Goal: Task Accomplishment & Management: Manage account settings

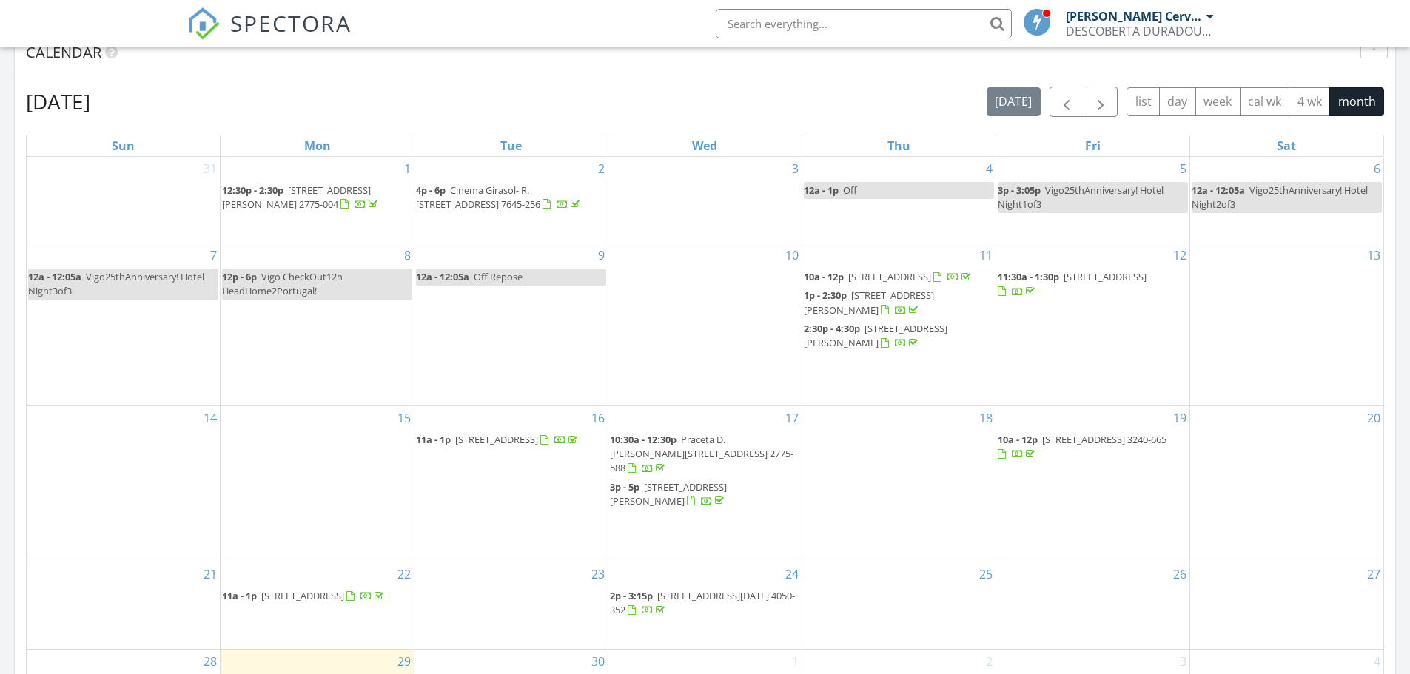
scroll to position [843, 0]
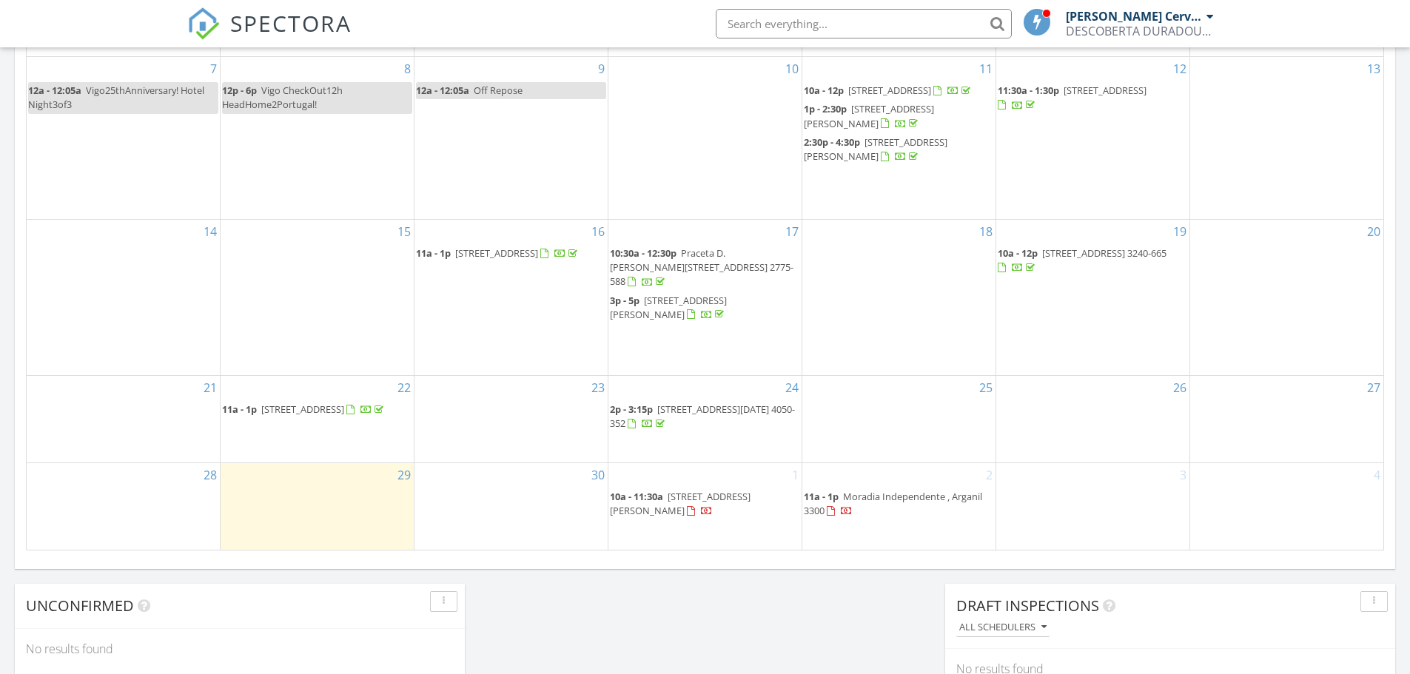
scroll to position [931, 0]
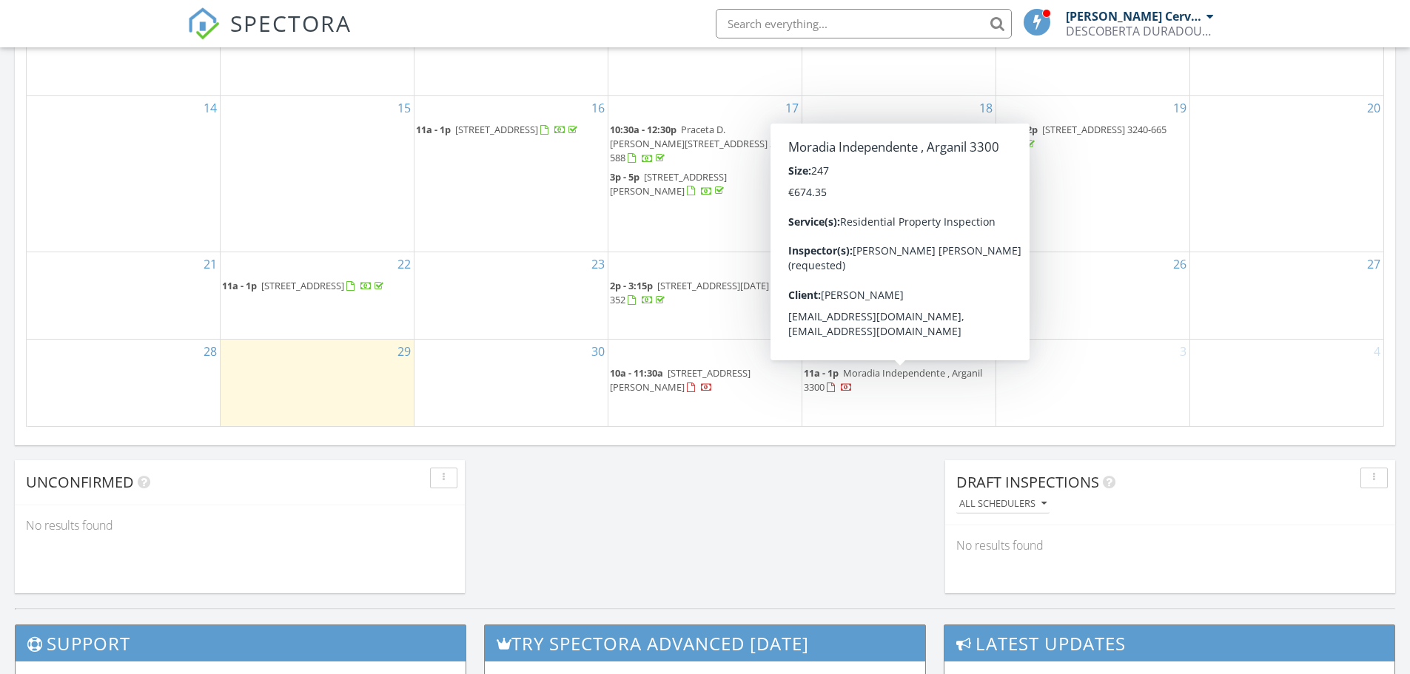
drag, startPoint x: 872, startPoint y: 371, endPoint x: 881, endPoint y: 380, distance: 13.6
click at [881, 380] on span "Moradia Independente , Arganil 3300" at bounding box center [893, 379] width 178 height 27
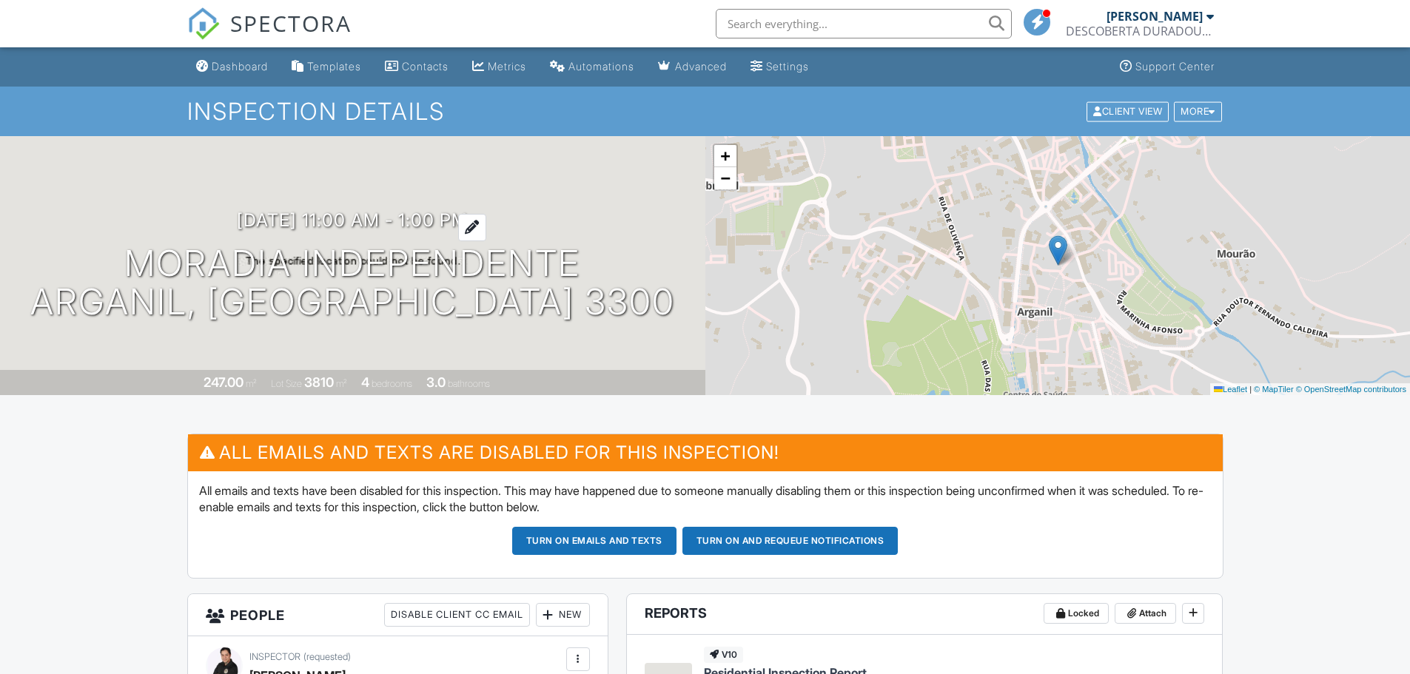
click at [462, 218] on h3 "[DATE] 11:00 am - 1:00 pm" at bounding box center [352, 220] width 231 height 20
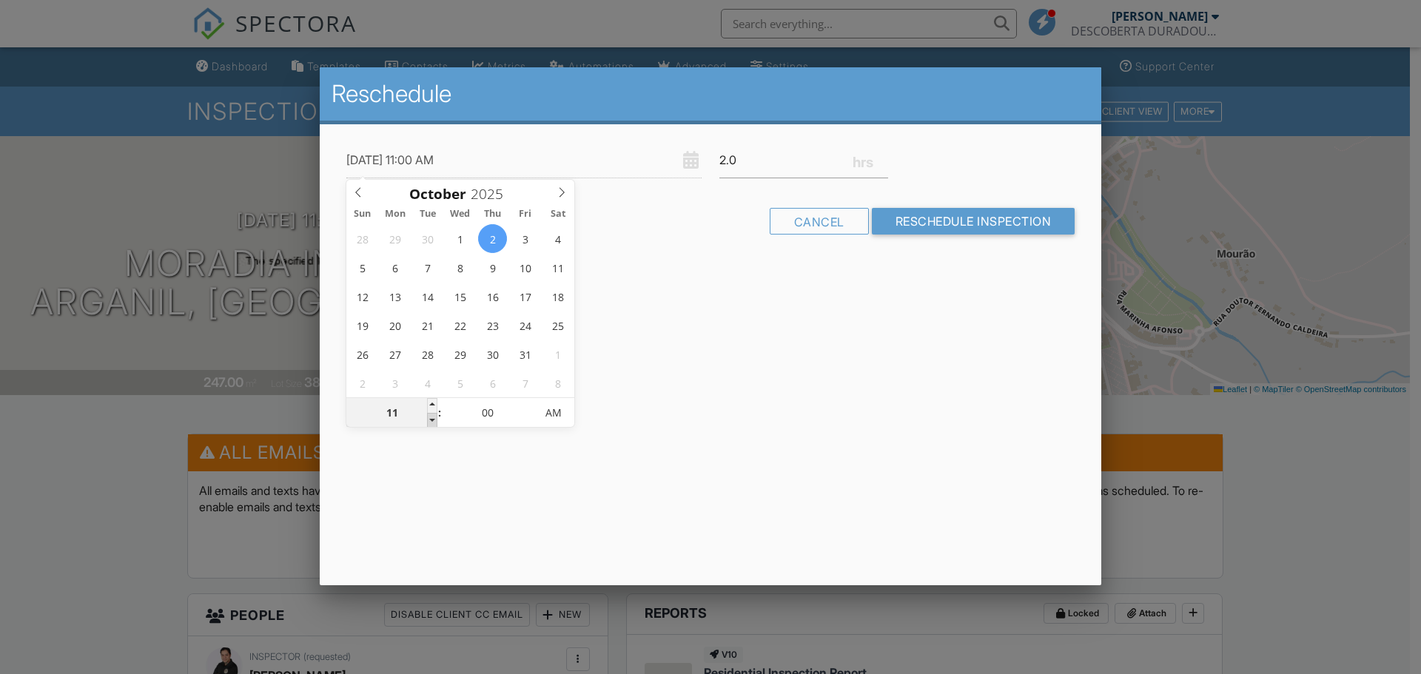
type input "[DATE] 10:00 AM"
type input "10"
click at [434, 417] on span at bounding box center [432, 420] width 10 height 15
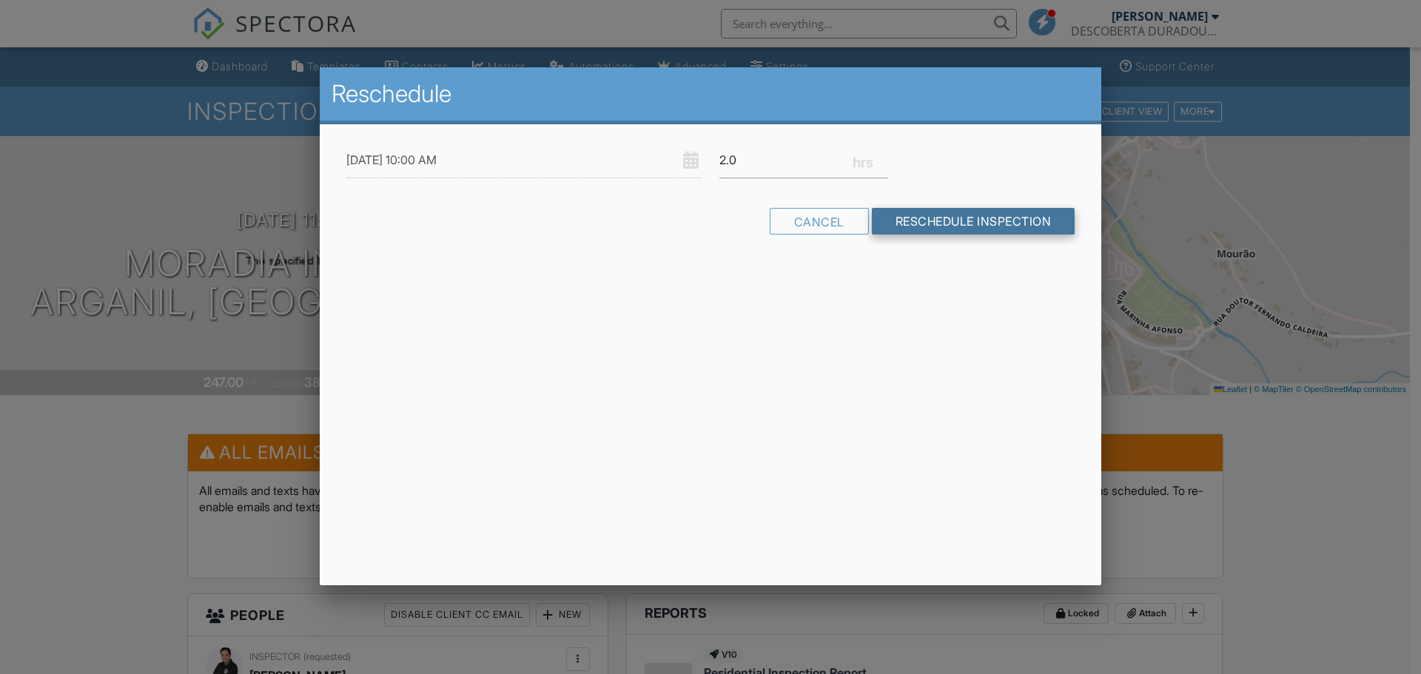
click at [960, 219] on input "Reschedule Inspection" at bounding box center [973, 221] width 203 height 27
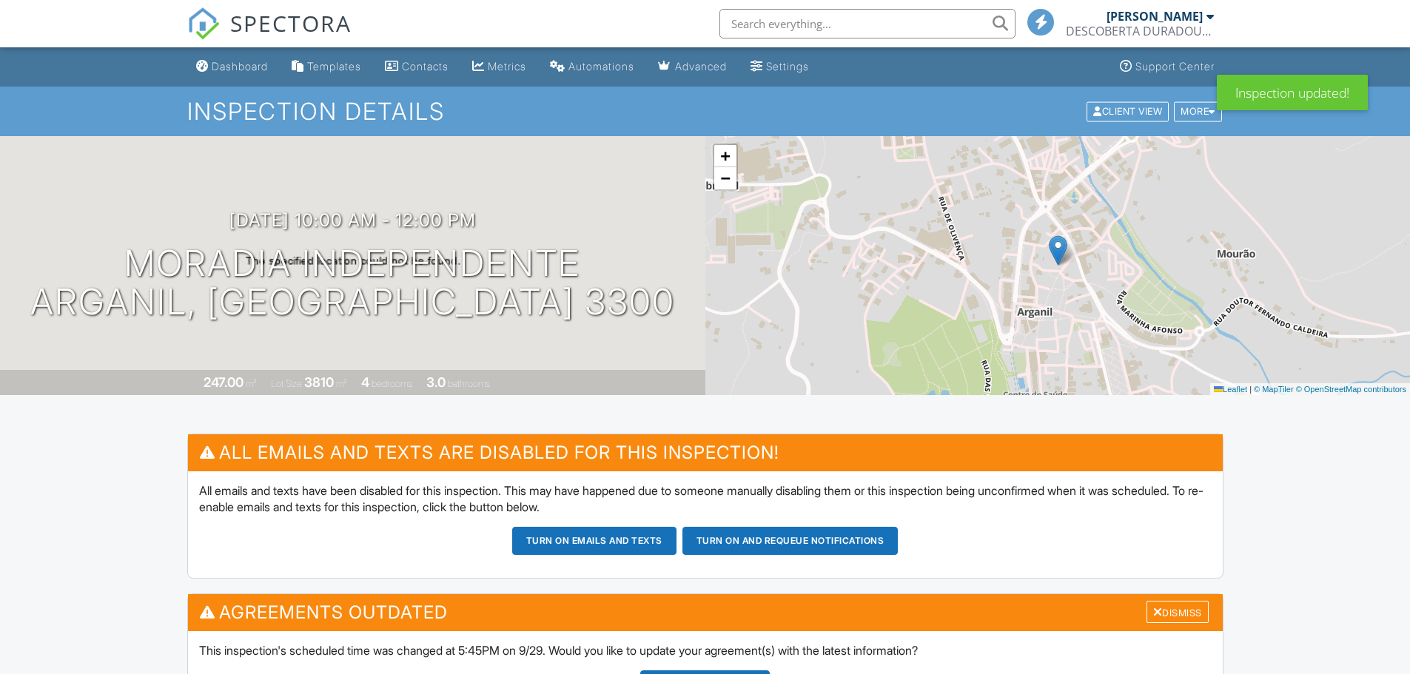
click at [701, 670] on div "Update Agreements" at bounding box center [704, 684] width 129 height 28
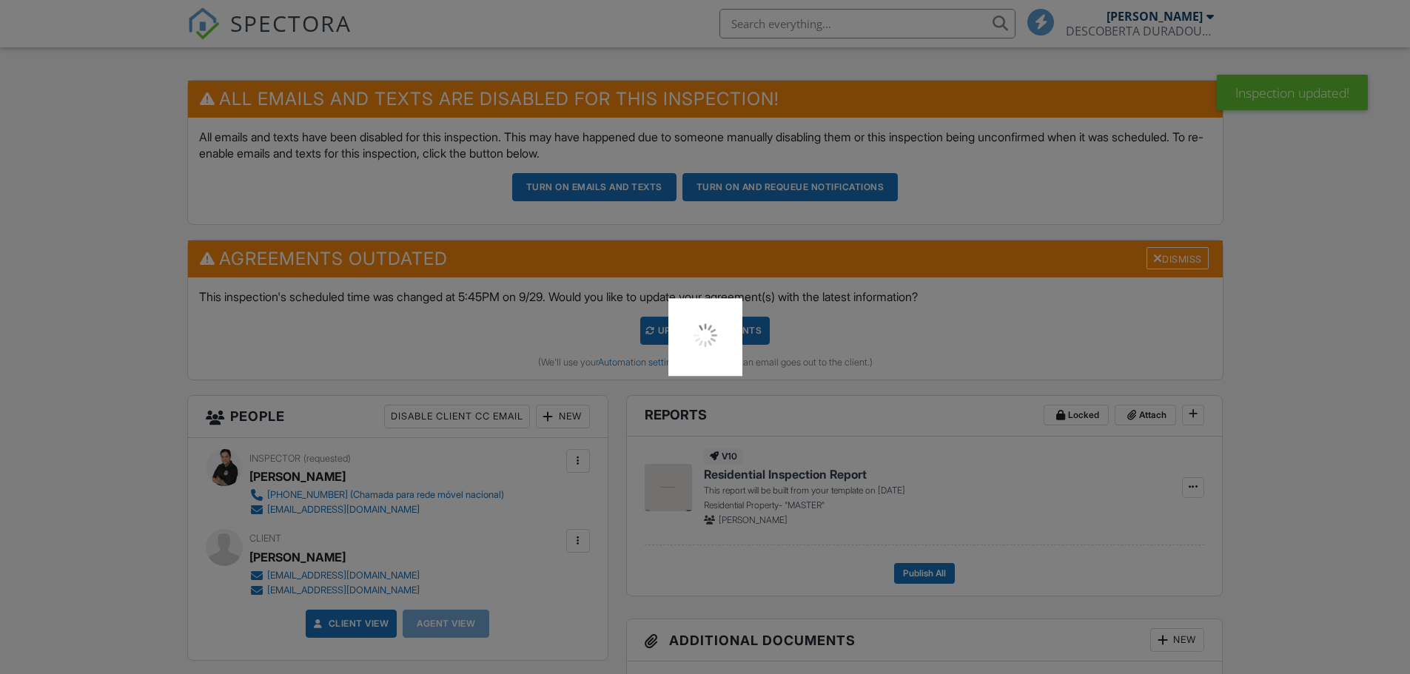
scroll to position [370, 0]
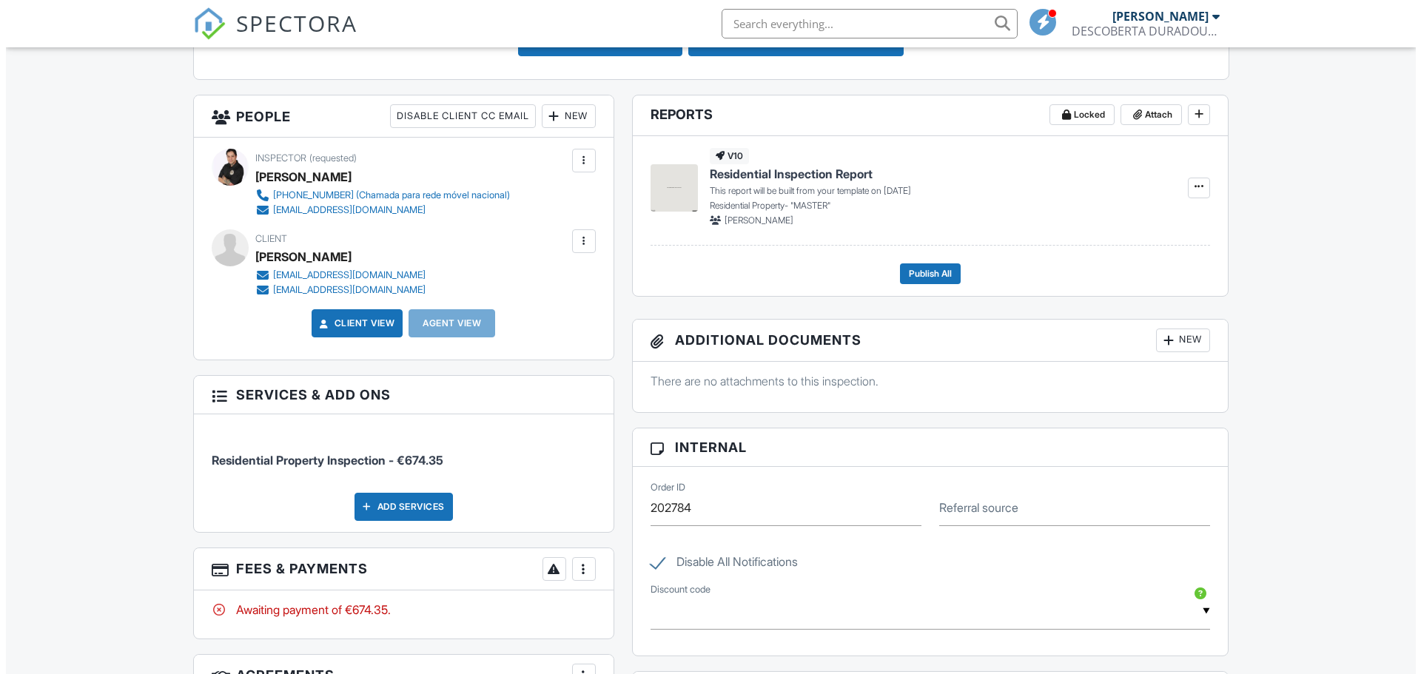
scroll to position [389, 0]
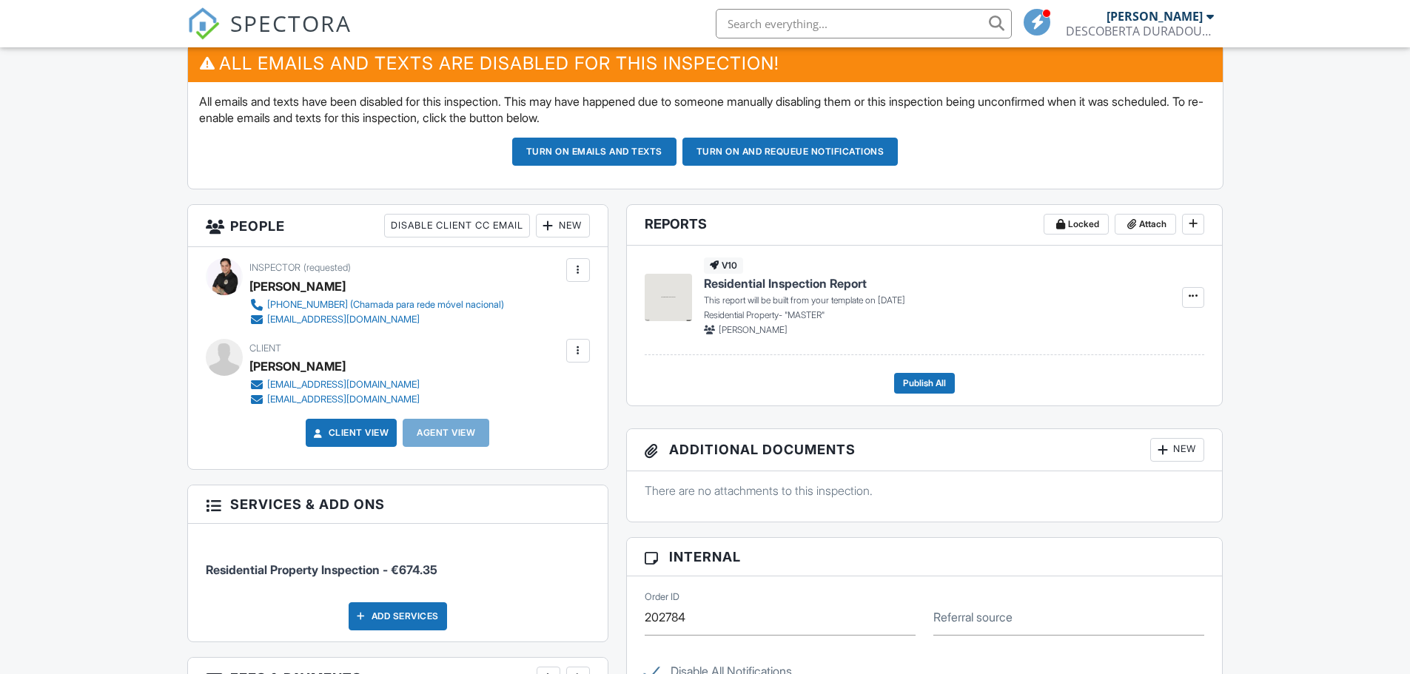
click at [573, 353] on div at bounding box center [578, 350] width 15 height 15
click at [545, 425] on li "Resend Confirmation Email" at bounding box center [498, 432] width 165 height 37
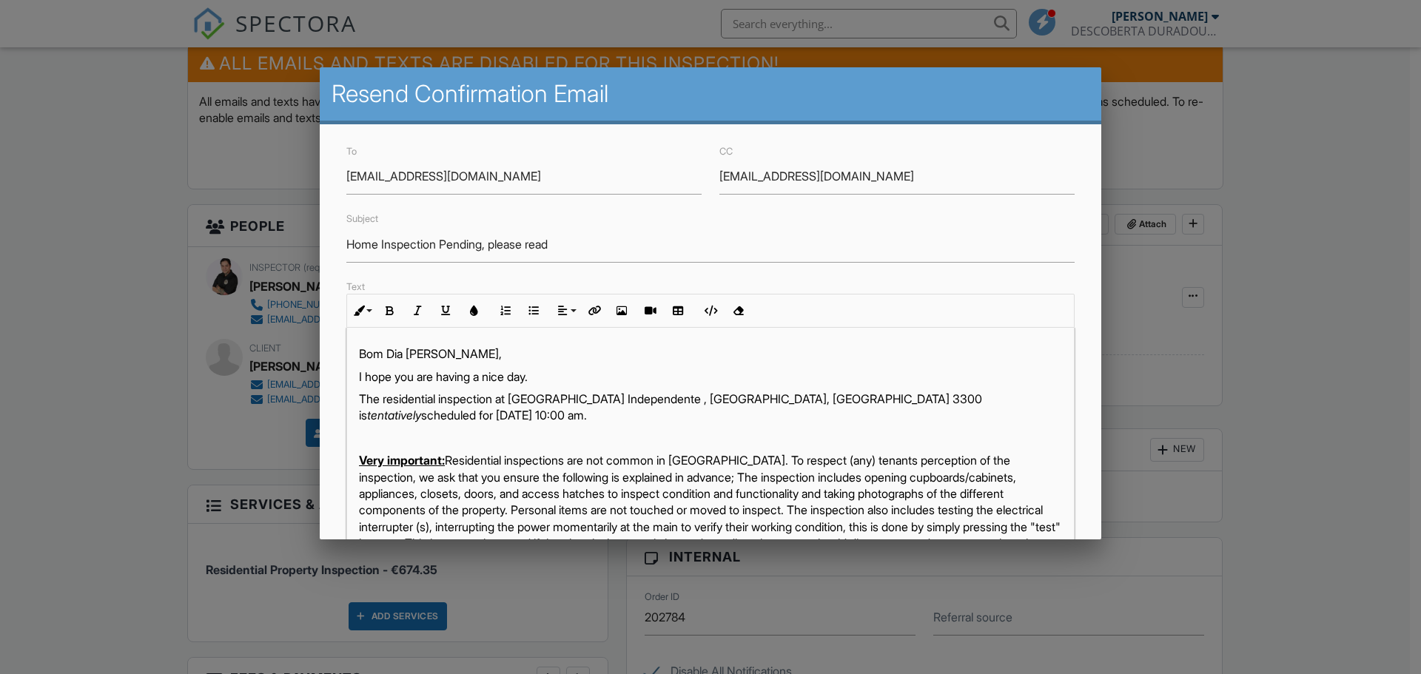
click at [421, 408] on em "tentatively" at bounding box center [394, 415] width 54 height 15
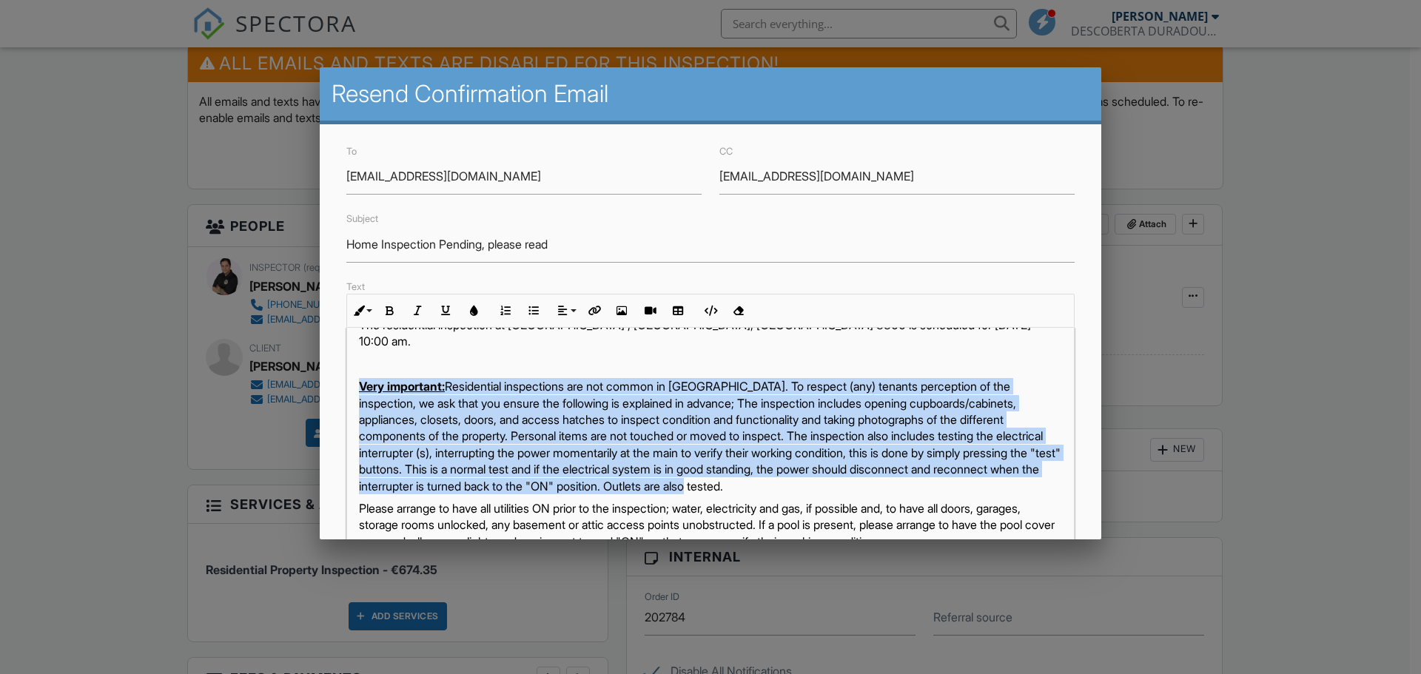
drag, startPoint x: 358, startPoint y: 367, endPoint x: 1089, endPoint y: 466, distance: 737.1
click at [1089, 466] on div "To sjviereck@gmail.com CC Rdviereck@gmail.com Subject Home Inspection Pending, …" at bounding box center [710, 459] width 781 height 670
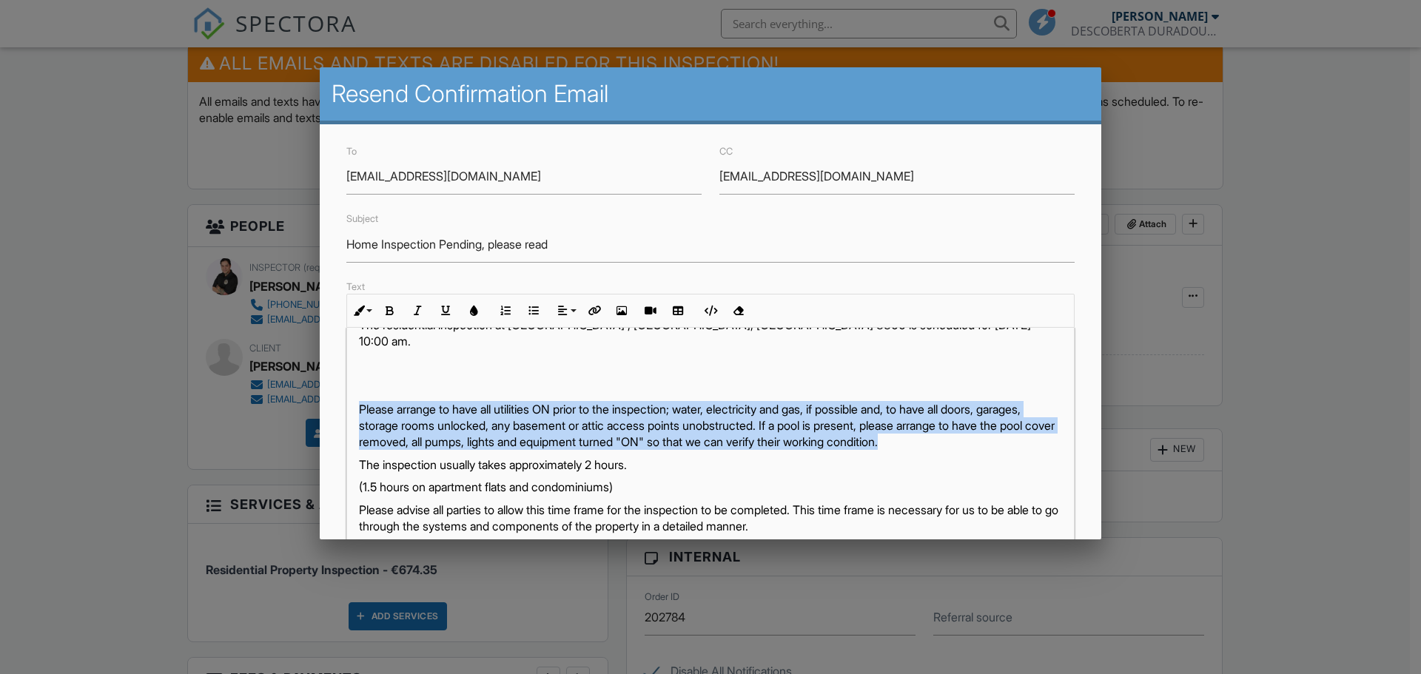
drag, startPoint x: 359, startPoint y: 394, endPoint x: 782, endPoint y: 437, distance: 425.4
click at [782, 437] on p "Please arrange to have all utilities ON prior to the inspection; water, electri…" at bounding box center [710, 426] width 703 height 50
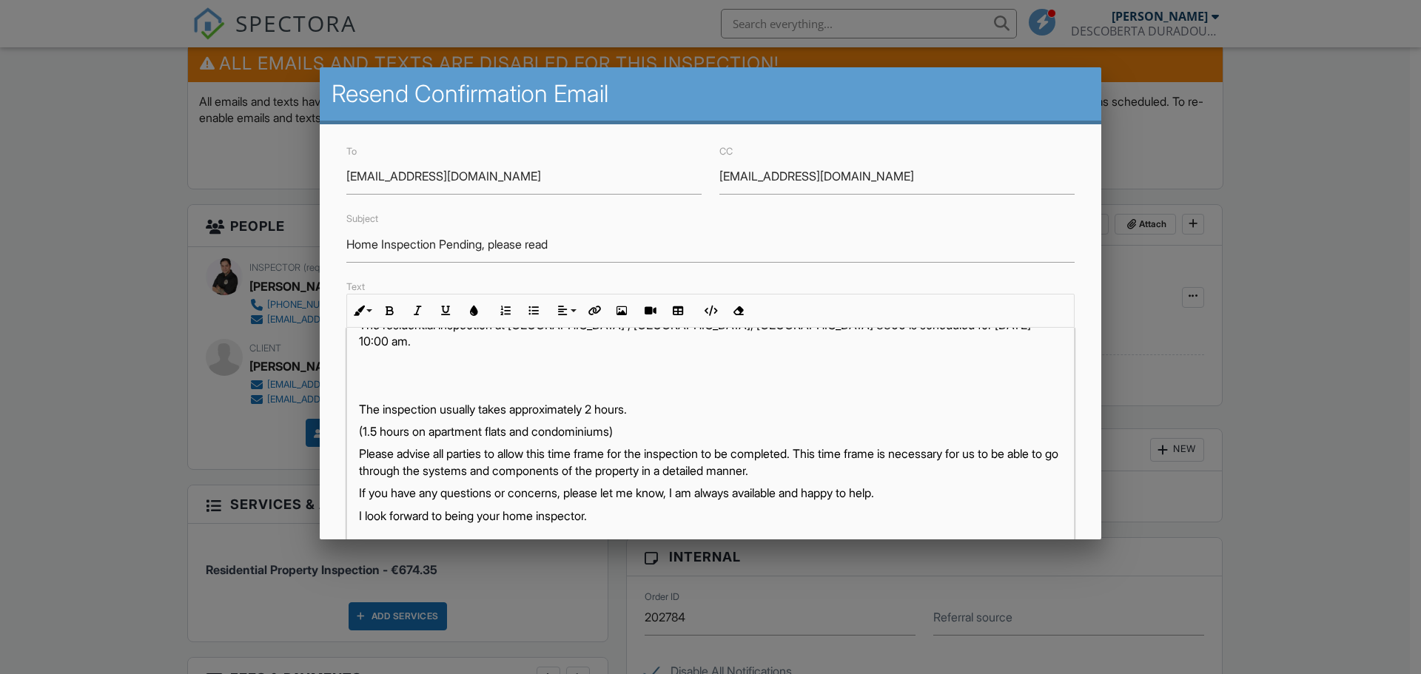
click at [659, 378] on p at bounding box center [710, 386] width 703 height 16
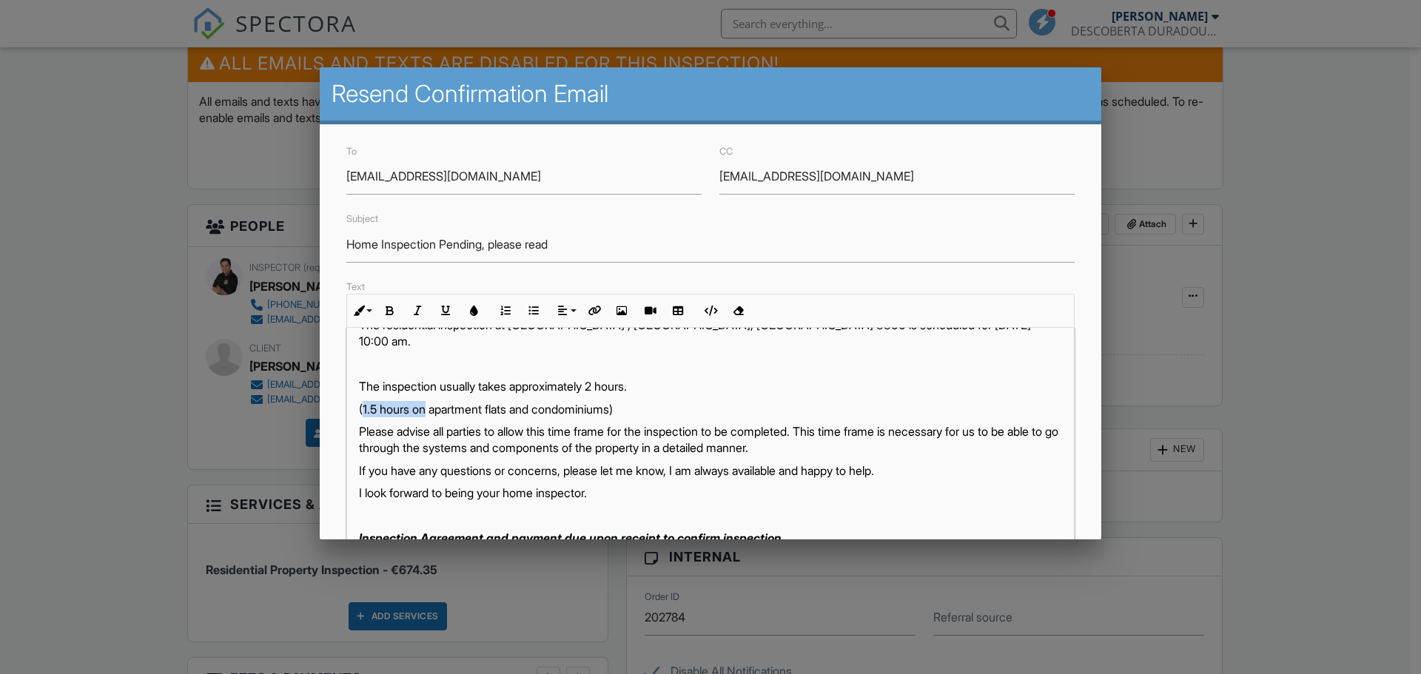
drag, startPoint x: 365, startPoint y: 392, endPoint x: 428, endPoint y: 393, distance: 63.6
click at [429, 401] on p "(1.5 hours on apartment flats and condominiums)" at bounding box center [710, 409] width 703 height 16
drag, startPoint x: 354, startPoint y: 392, endPoint x: 775, endPoint y: 399, distance: 420.4
click at [775, 399] on div "Bom Dia Sara, I hope you are having a nice day. The residential inspection at M…" at bounding box center [710, 687] width 727 height 867
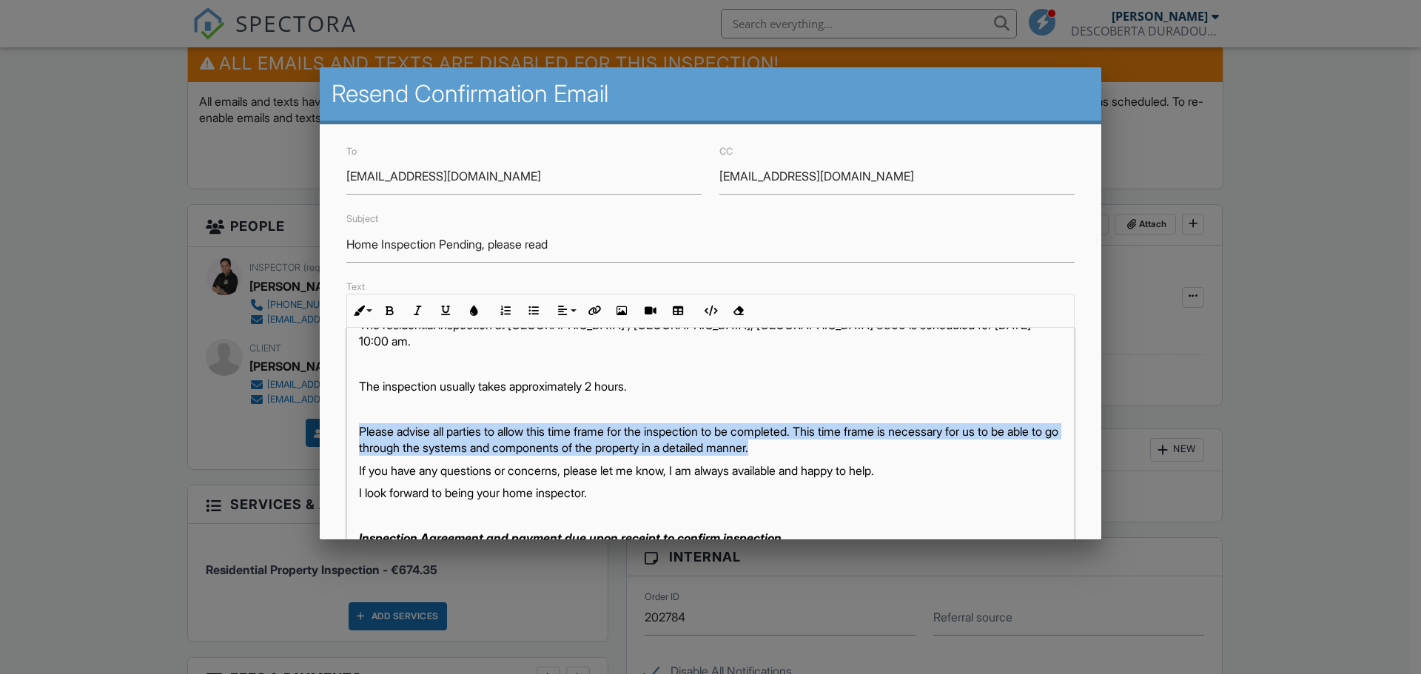
drag, startPoint x: 354, startPoint y: 417, endPoint x: 947, endPoint y: 431, distance: 592.9
click at [947, 431] on div "Bom Dia Sara, I hope you are having a nice day. The residential inspection at M…" at bounding box center [710, 687] width 727 height 867
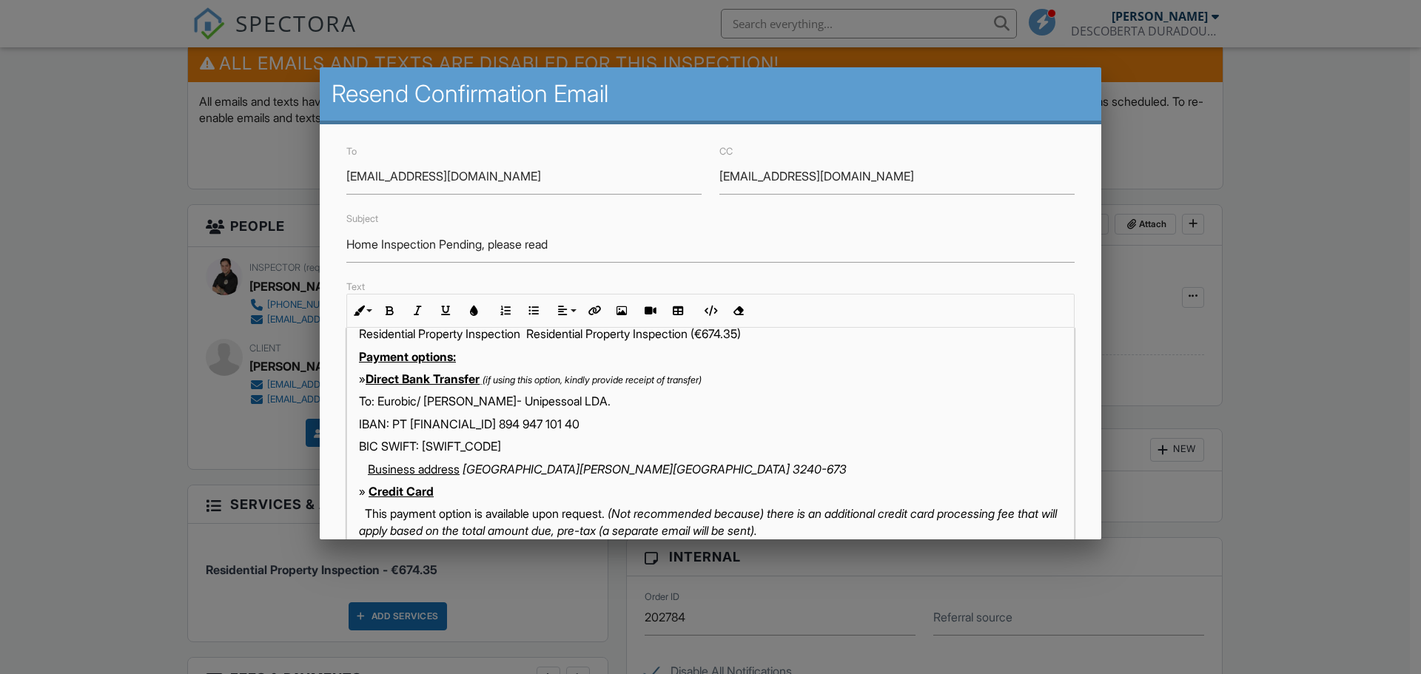
scroll to position [255, 0]
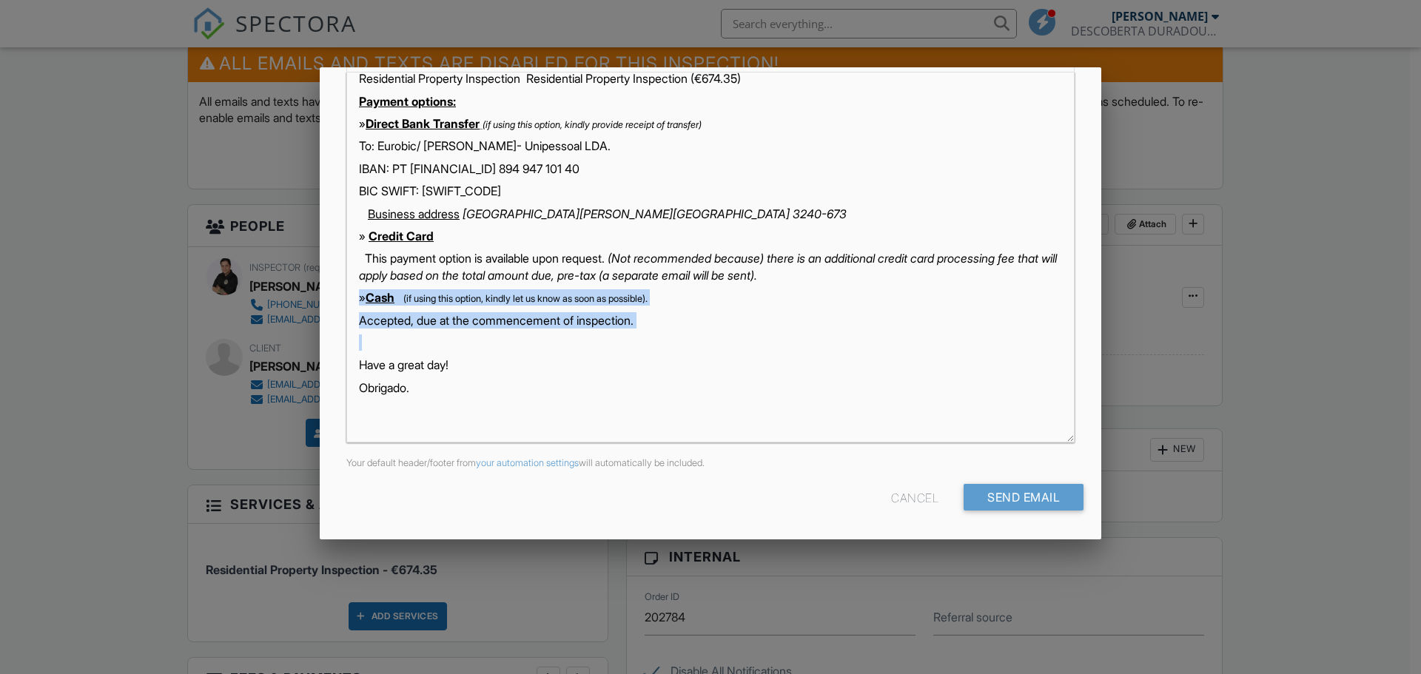
drag, startPoint x: 357, startPoint y: 283, endPoint x: 779, endPoint y: 319, distance: 423.3
click at [779, 319] on div "Bom Dia Sara, I hope you are having a nice day. The residential inspection at M…" at bounding box center [710, 44] width 727 height 829
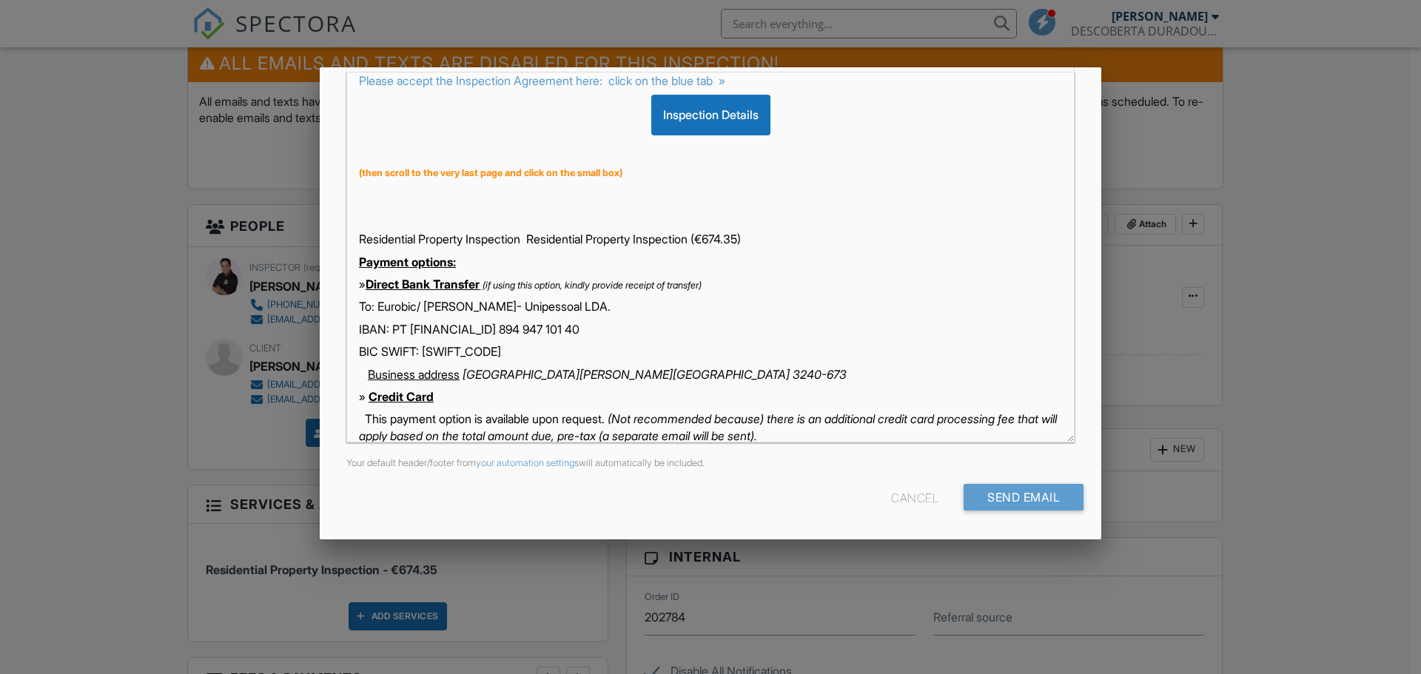
scroll to position [28, 0]
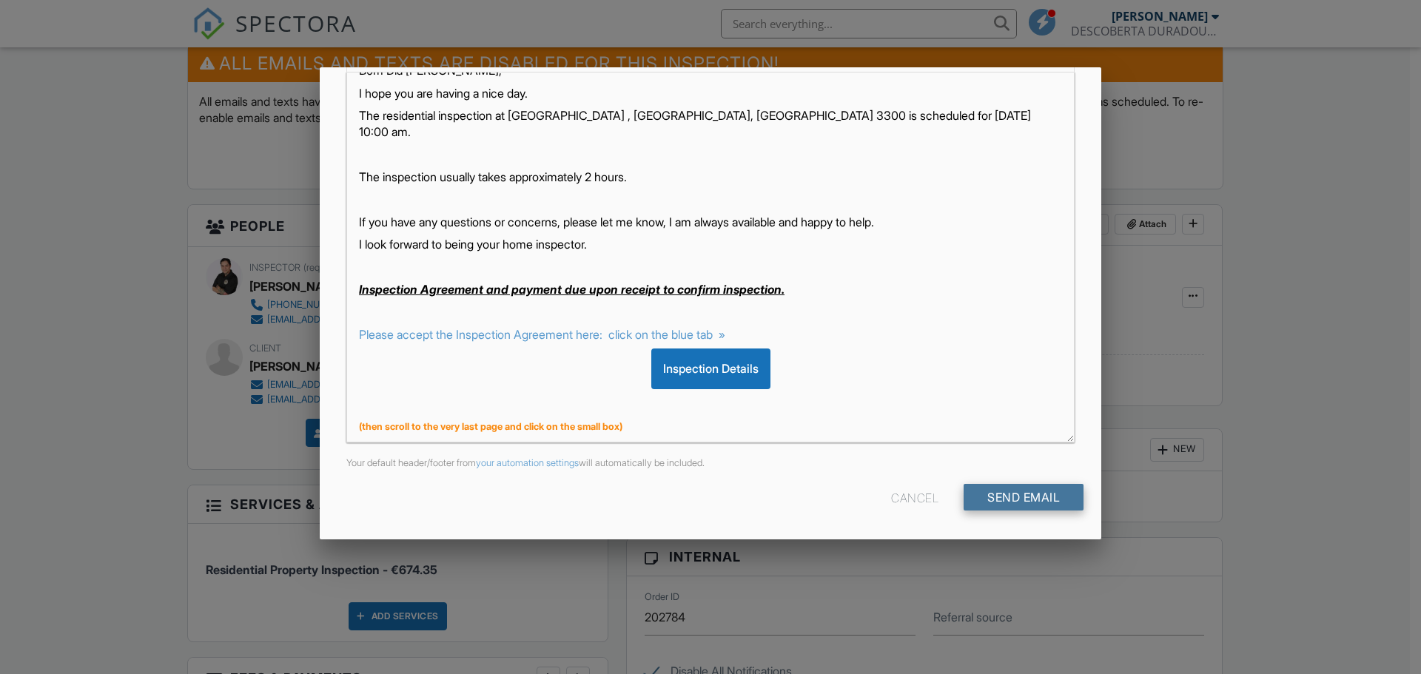
click at [1039, 505] on input "Send Email" at bounding box center [1023, 497] width 120 height 27
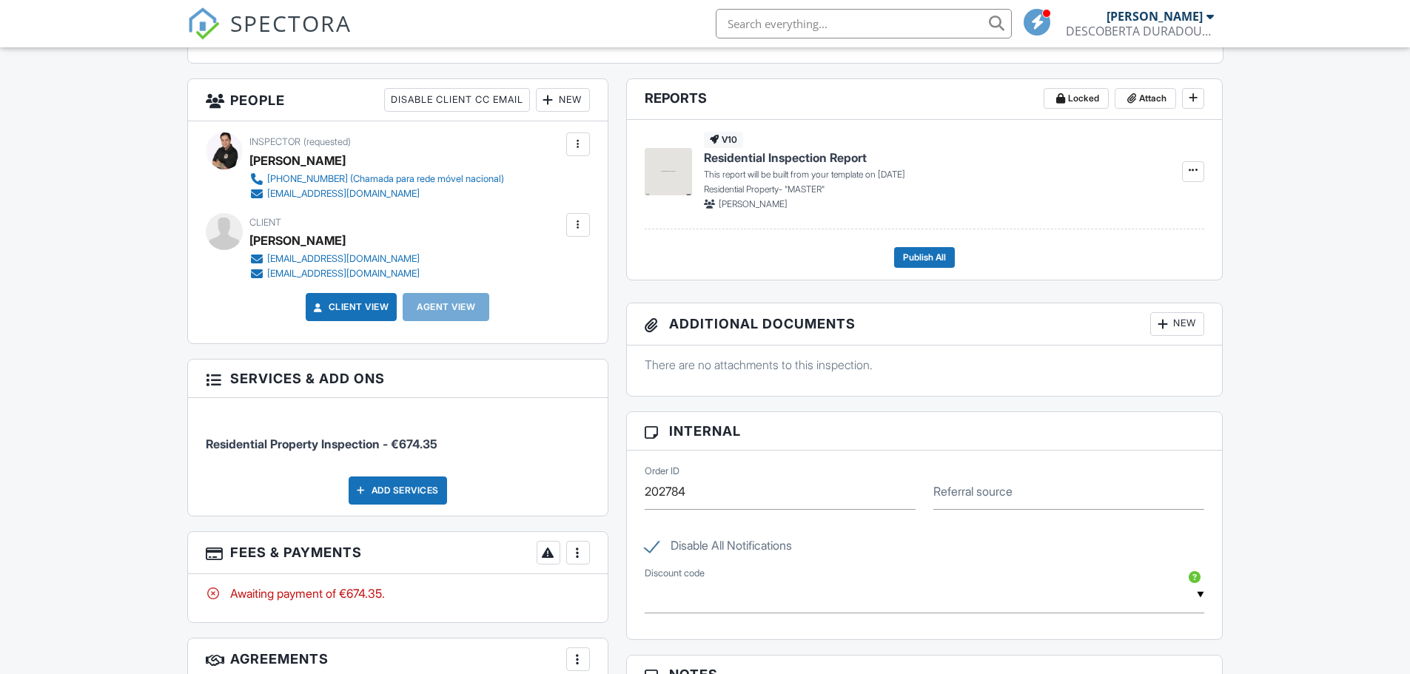
scroll to position [590, 0]
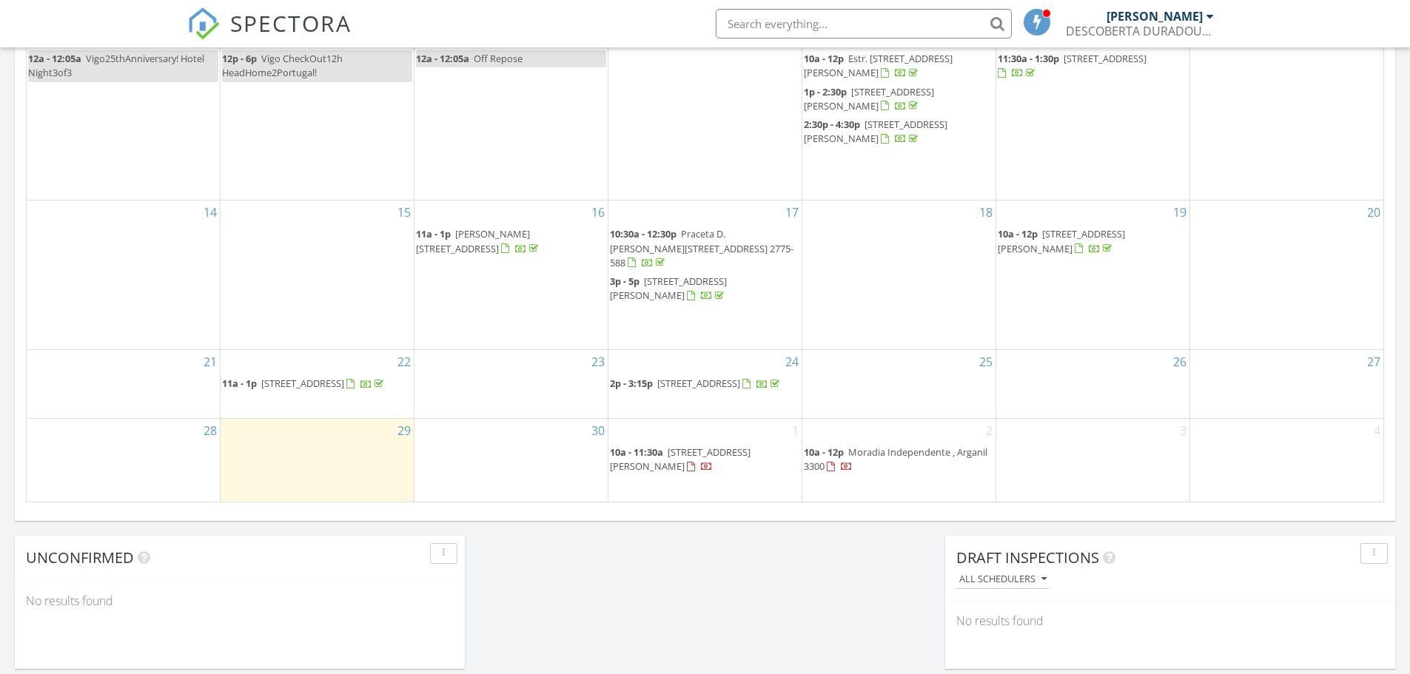
scroll to position [1036, 0]
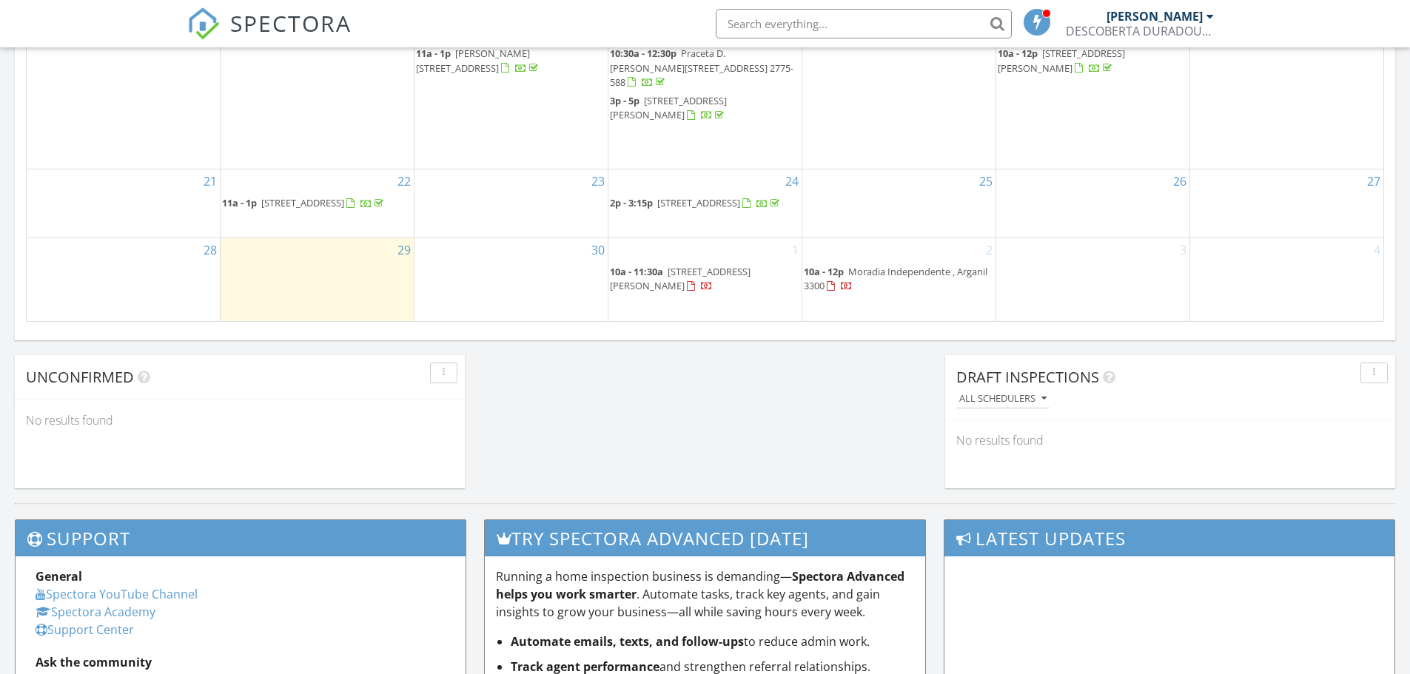
click at [881, 280] on span "Moradia Independente , Arganil 3300" at bounding box center [896, 278] width 184 height 27
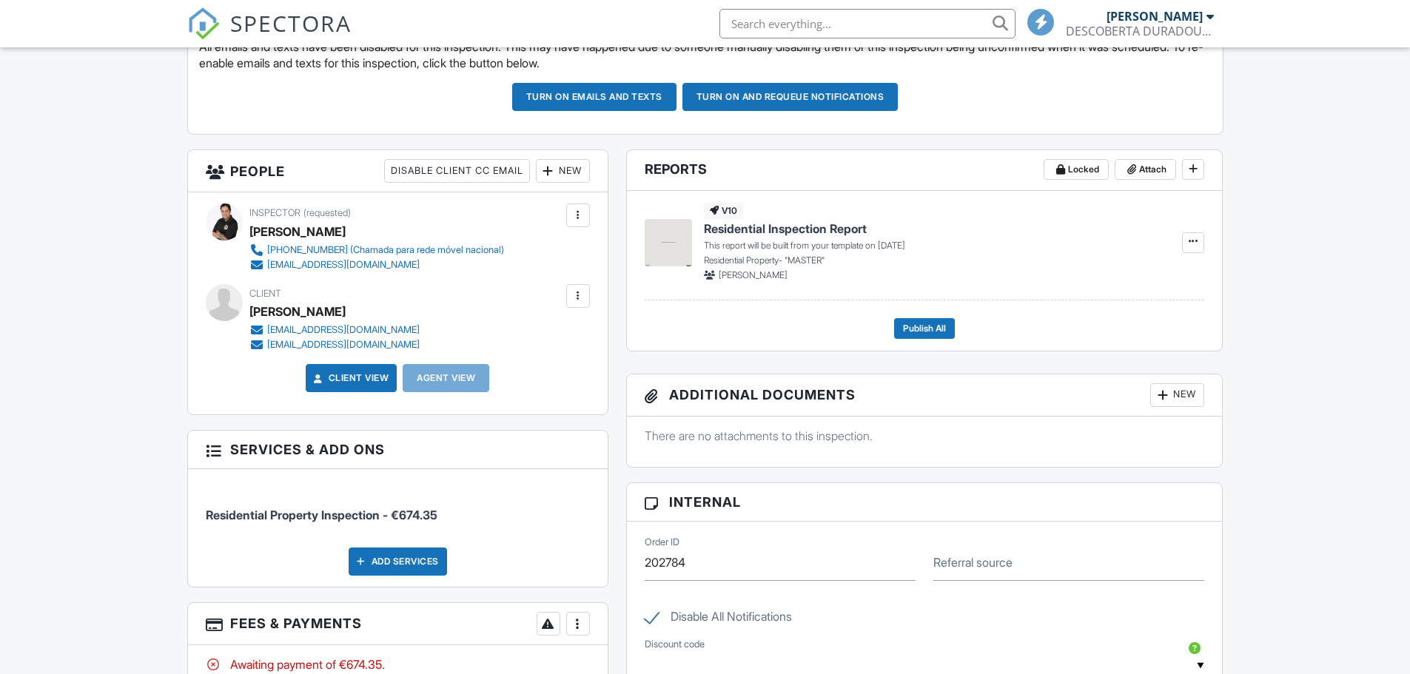
click at [576, 300] on div at bounding box center [578, 296] width 15 height 15
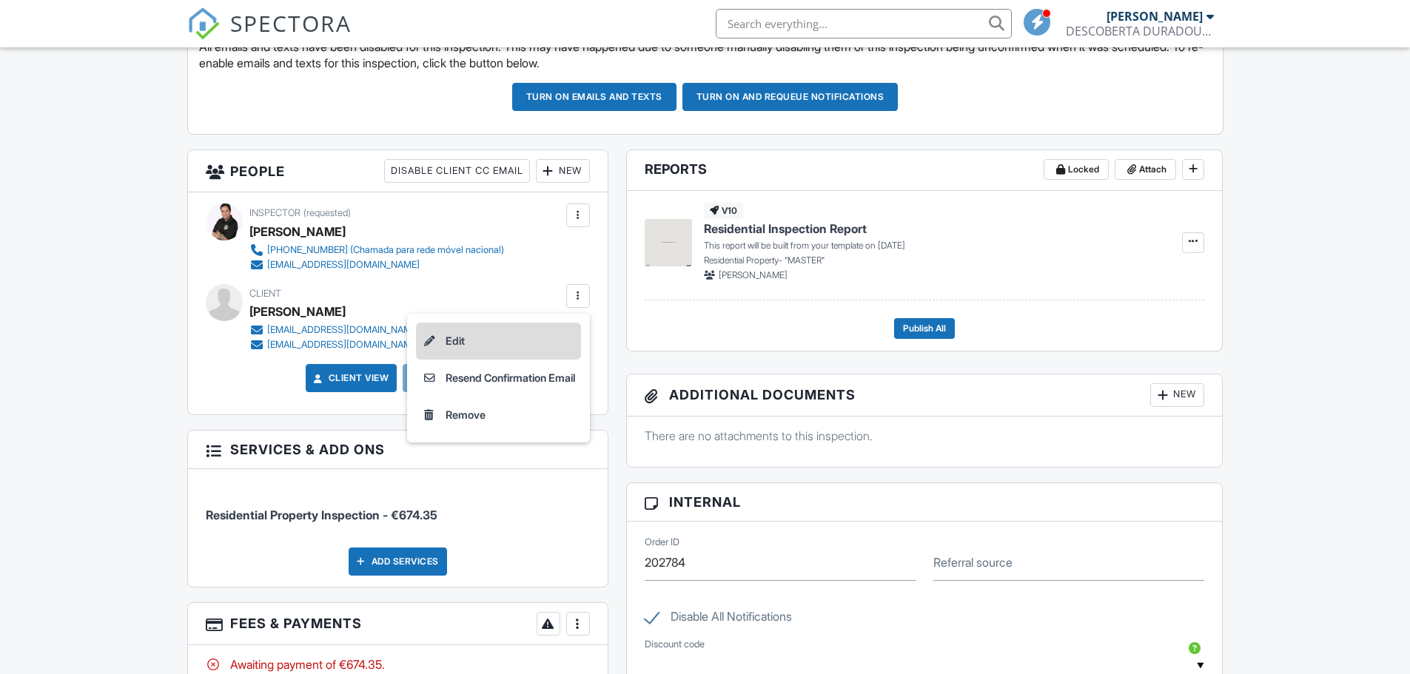
click at [498, 340] on li "Edit" at bounding box center [498, 341] width 165 height 37
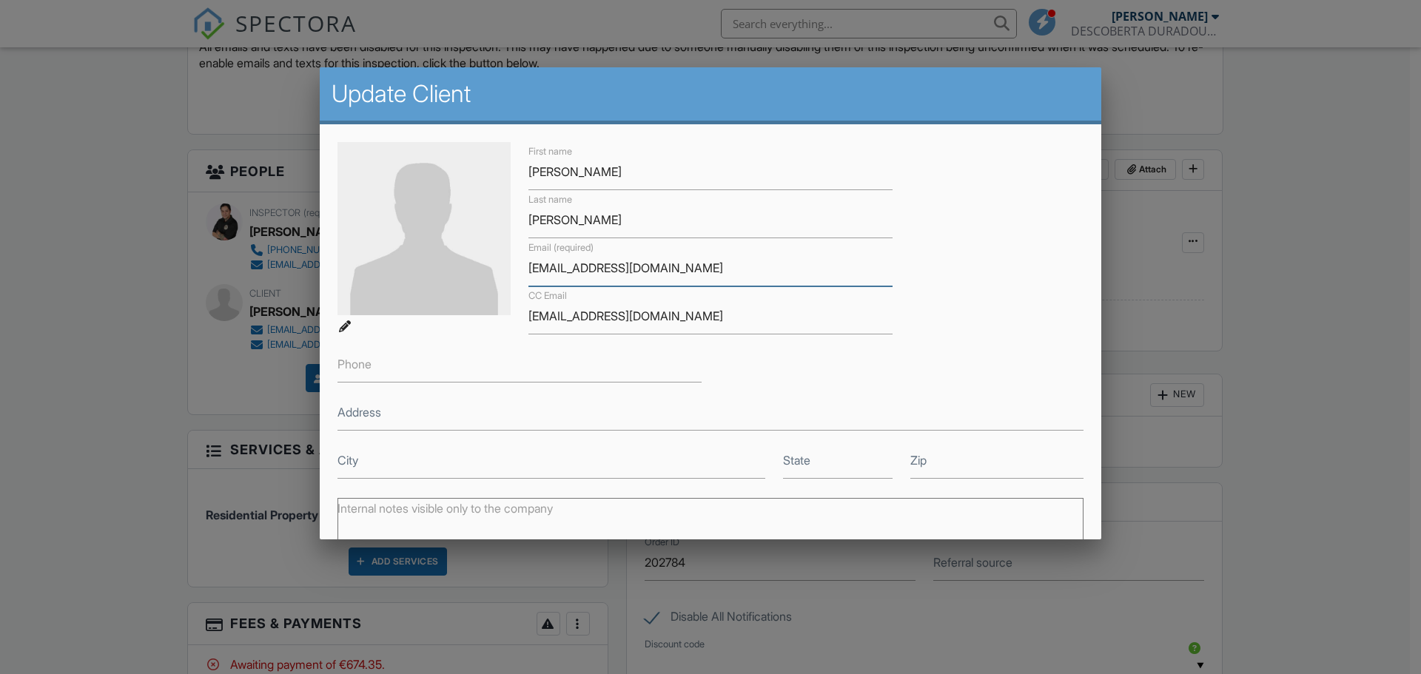
click at [534, 270] on input "[EMAIL_ADDRESS][DOMAIN_NAME]" at bounding box center [710, 268] width 364 height 36
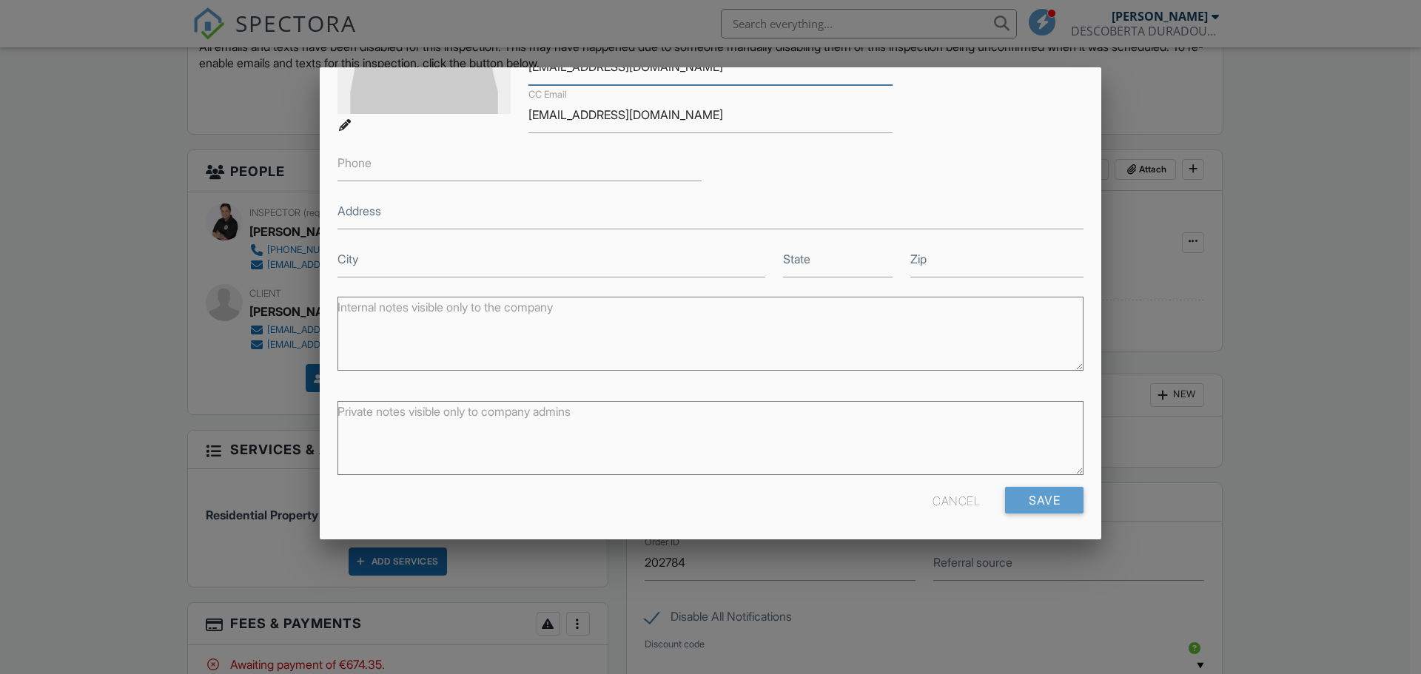
scroll to position [204, 0]
type input "[EMAIL_ADDRESS][DOMAIN_NAME]"
click at [1041, 505] on input "Save" at bounding box center [1044, 497] width 78 height 27
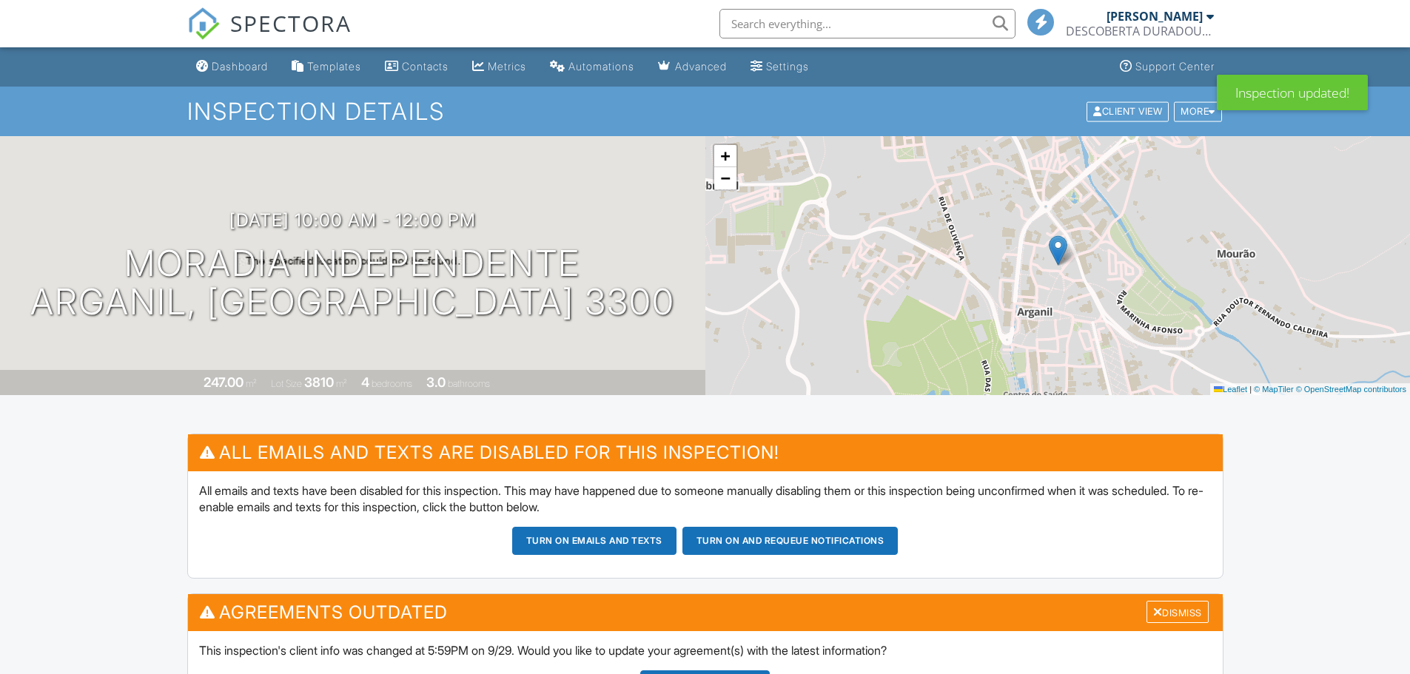
click at [690, 670] on div "Update Agreements" at bounding box center [704, 684] width 129 height 28
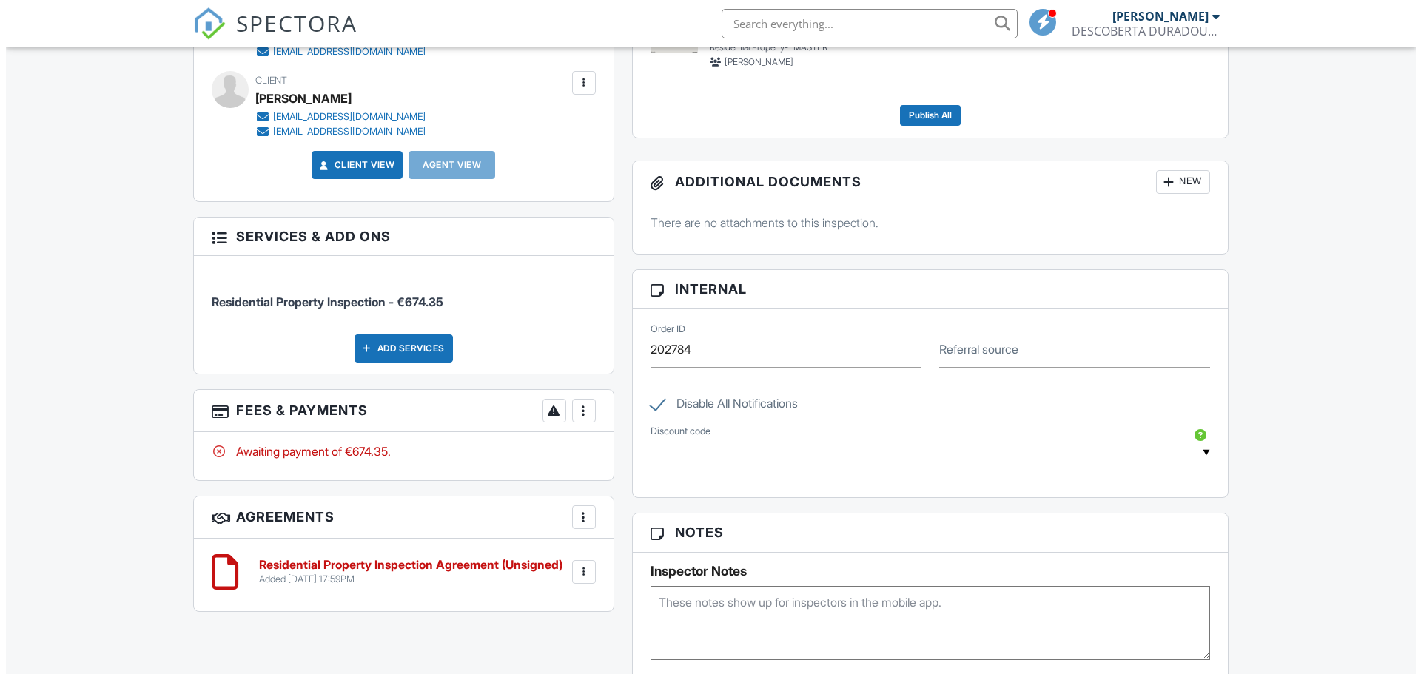
scroll to position [463, 0]
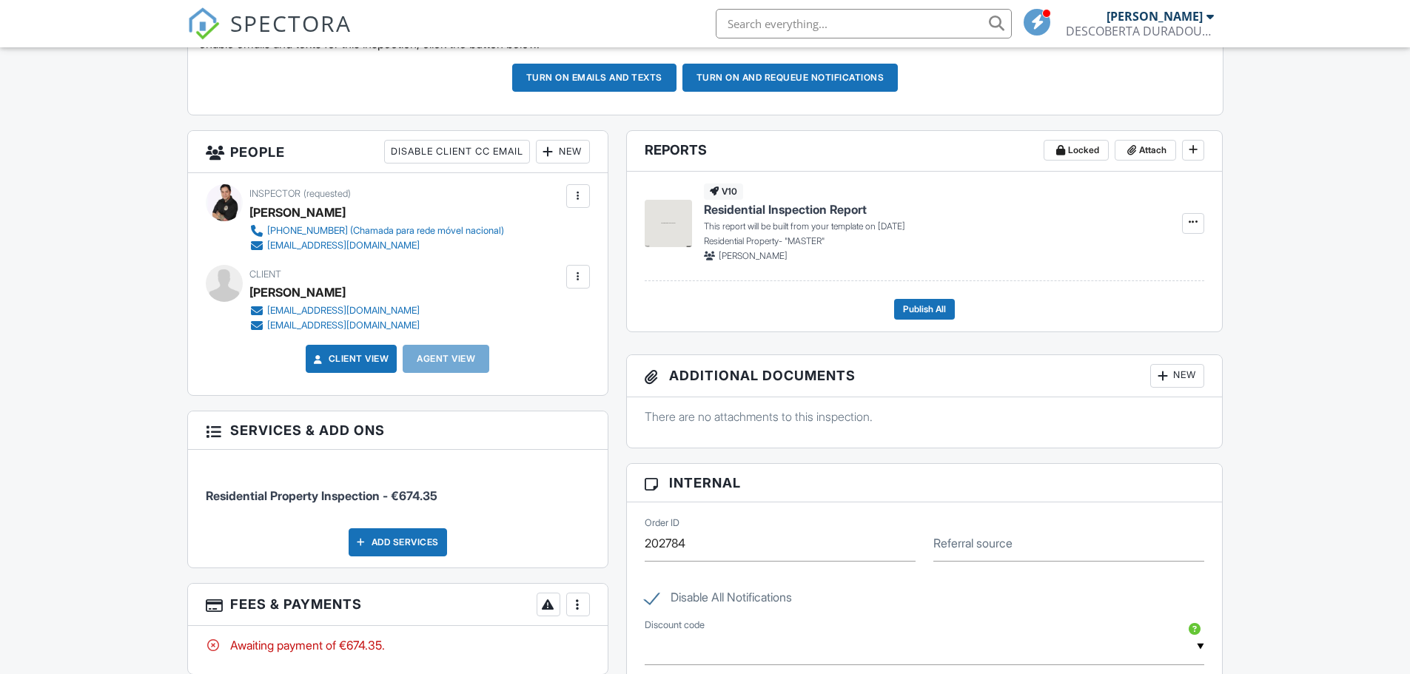
click at [572, 275] on div at bounding box center [578, 276] width 15 height 15
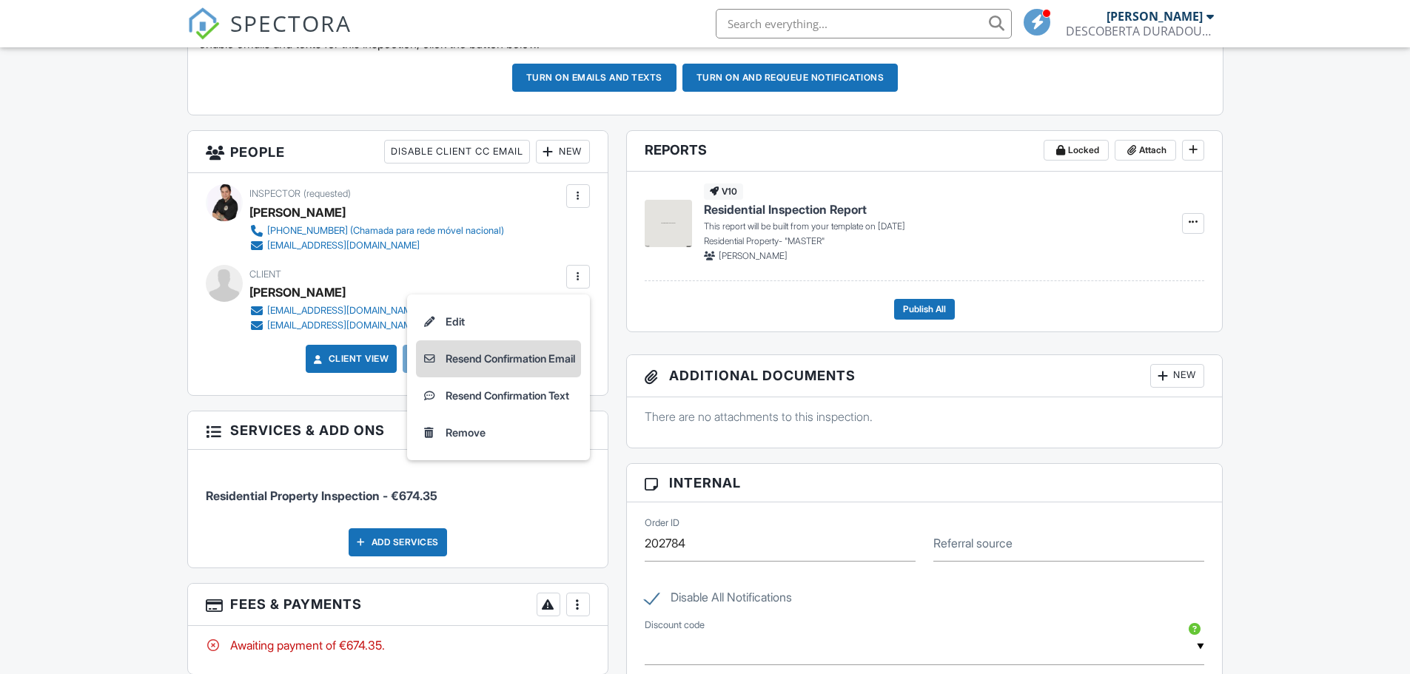
click at [554, 353] on li "Resend Confirmation Email" at bounding box center [498, 358] width 165 height 37
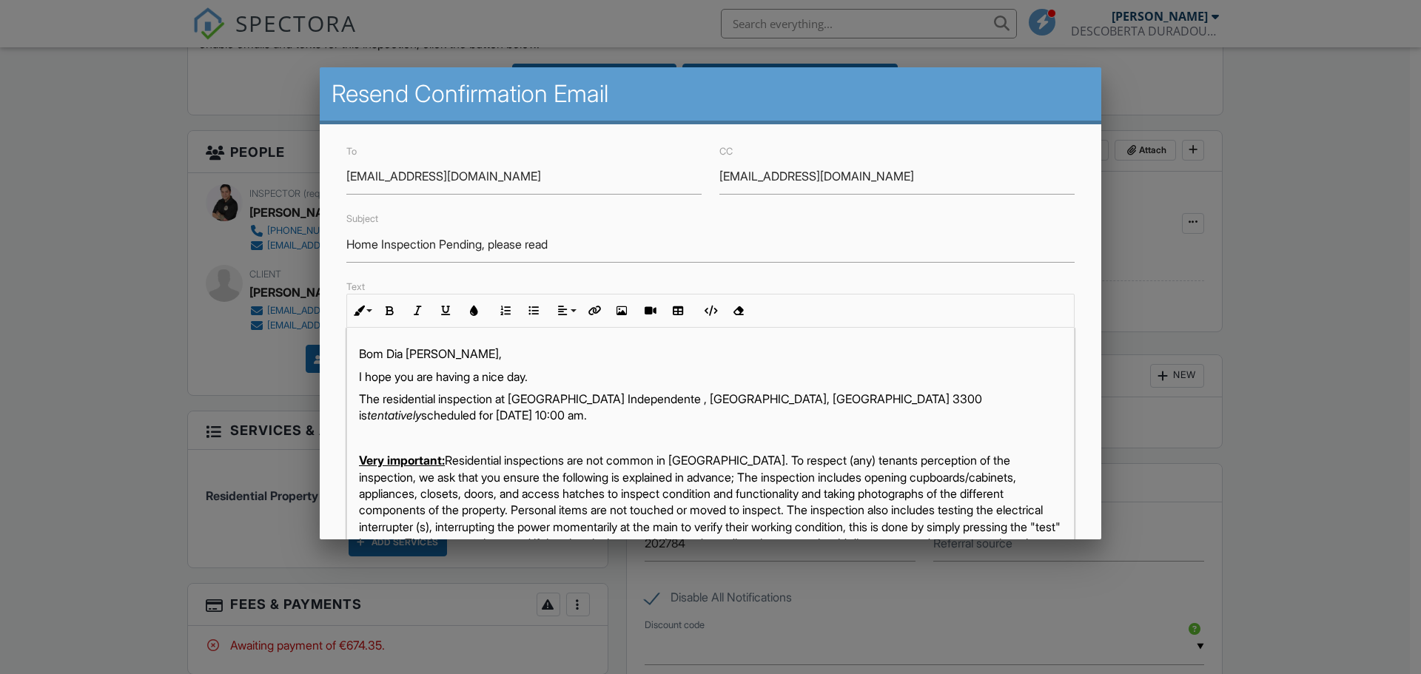
click at [421, 408] on em "tentatively" at bounding box center [394, 415] width 54 height 15
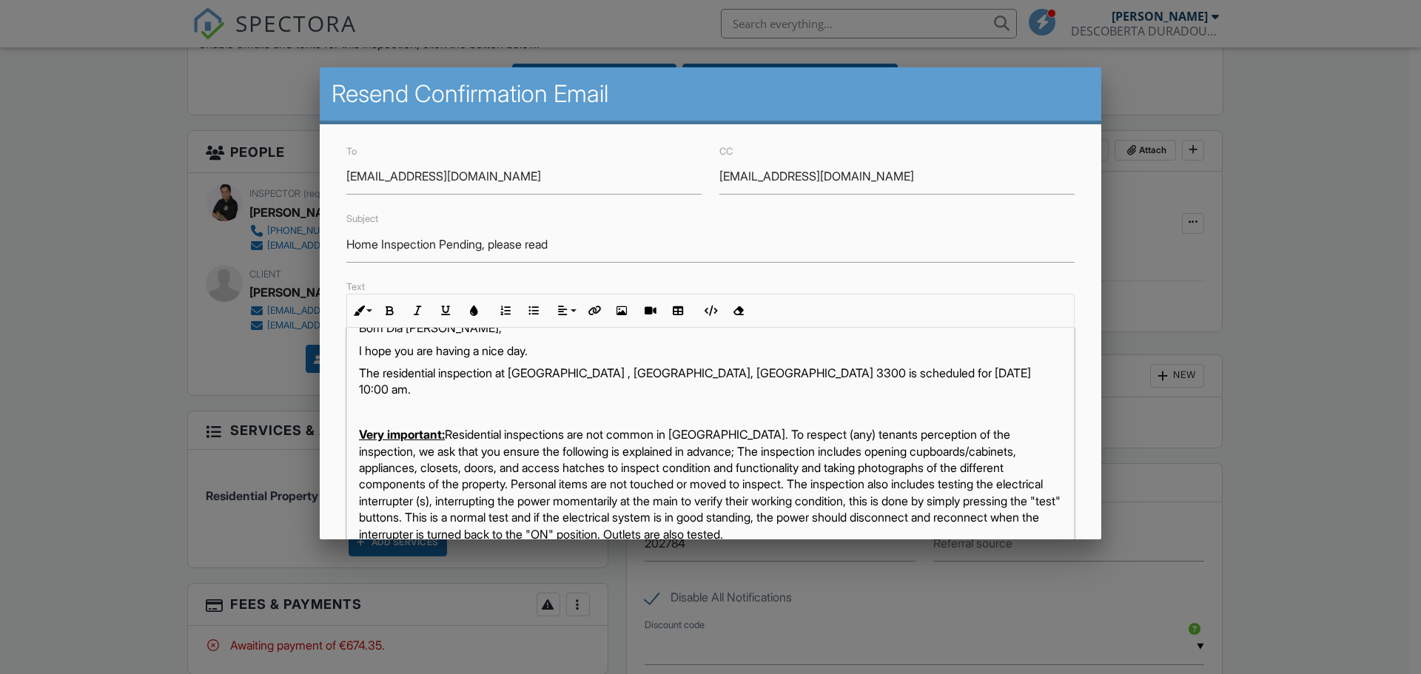
scroll to position [0, 0]
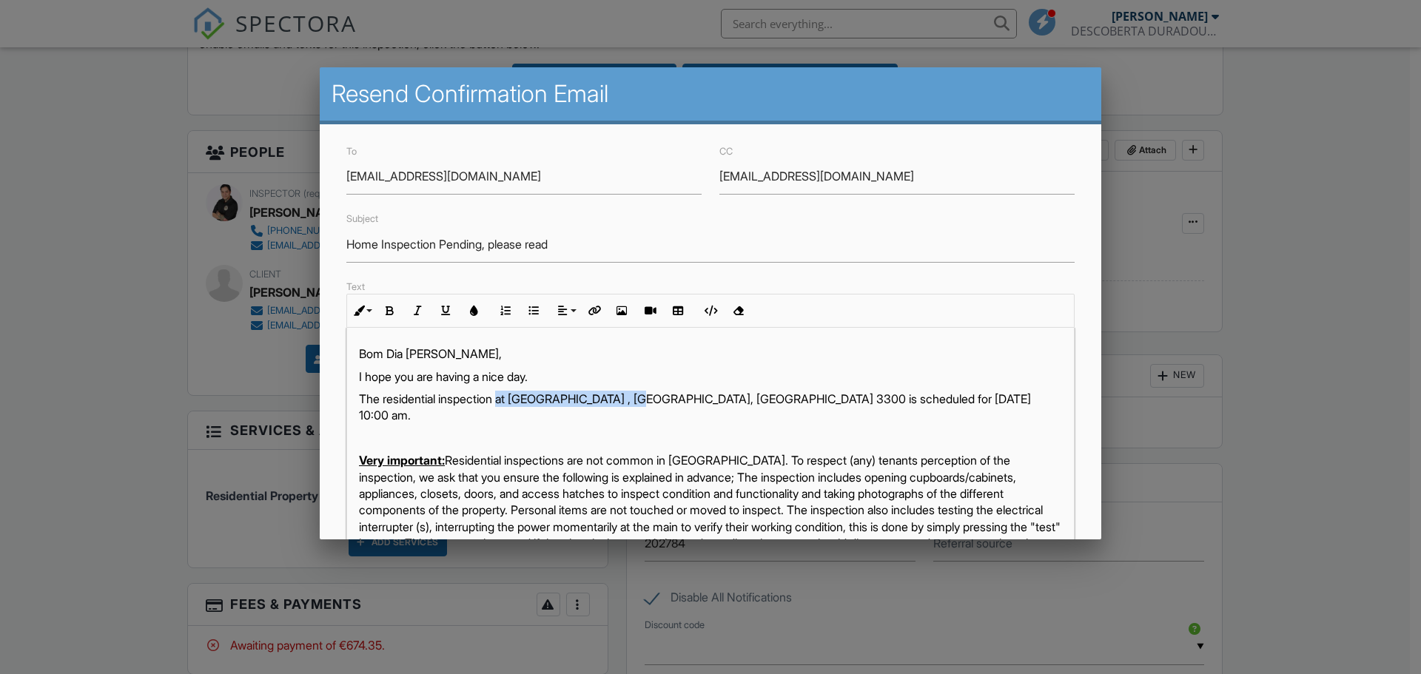
drag, startPoint x: 506, startPoint y: 398, endPoint x: 649, endPoint y: 400, distance: 142.8
click at [649, 400] on p "The residential inspection at Moradia Independente , Arganil, Coimbra 3300 is s…" at bounding box center [710, 407] width 703 height 33
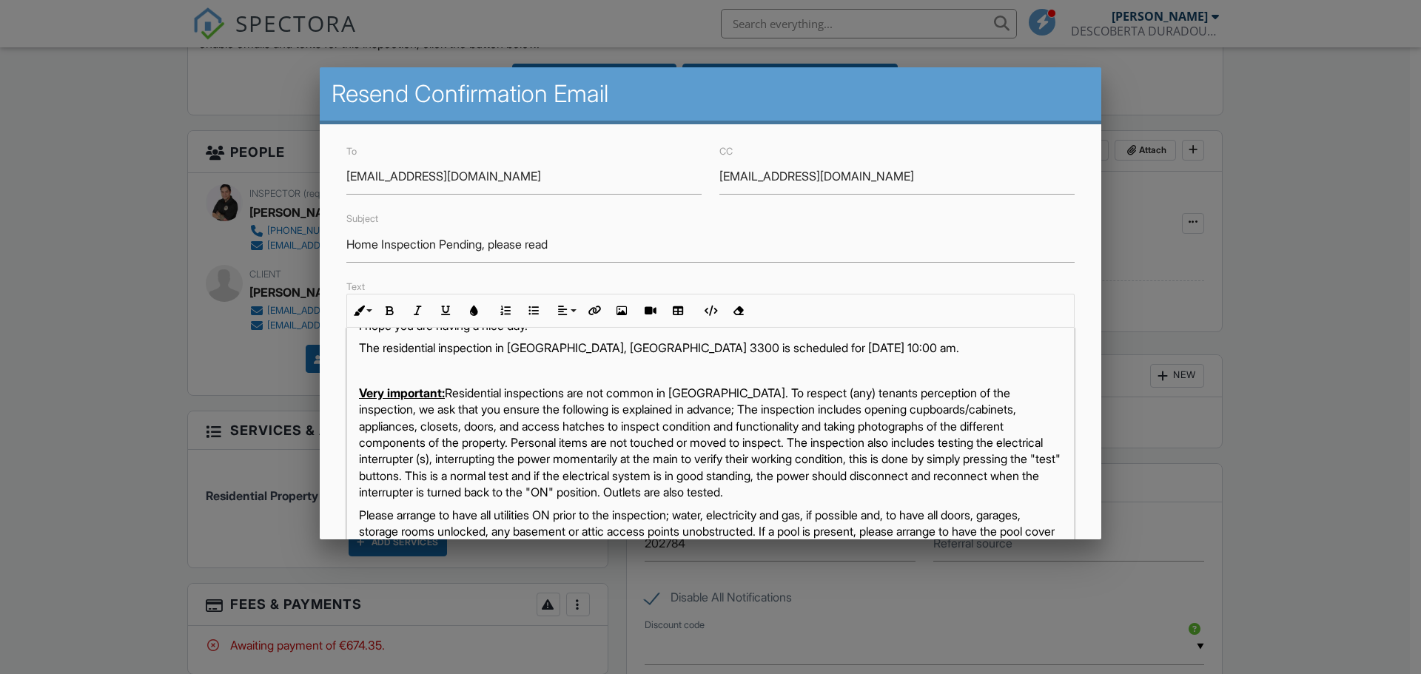
scroll to position [74, 0]
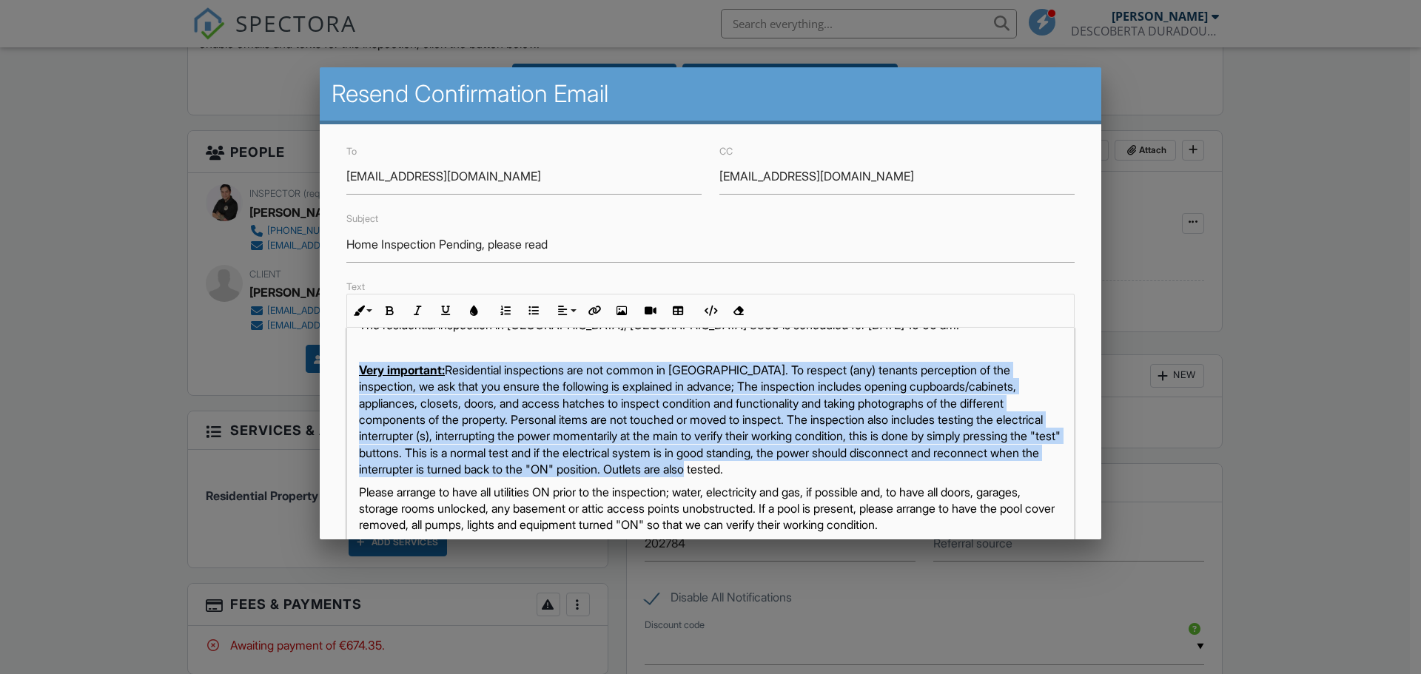
drag, startPoint x: 360, startPoint y: 369, endPoint x: 998, endPoint y: 471, distance: 646.0
click at [998, 471] on p "Very important: Residential inspections are not common in Portugal. To respect …" at bounding box center [710, 420] width 703 height 116
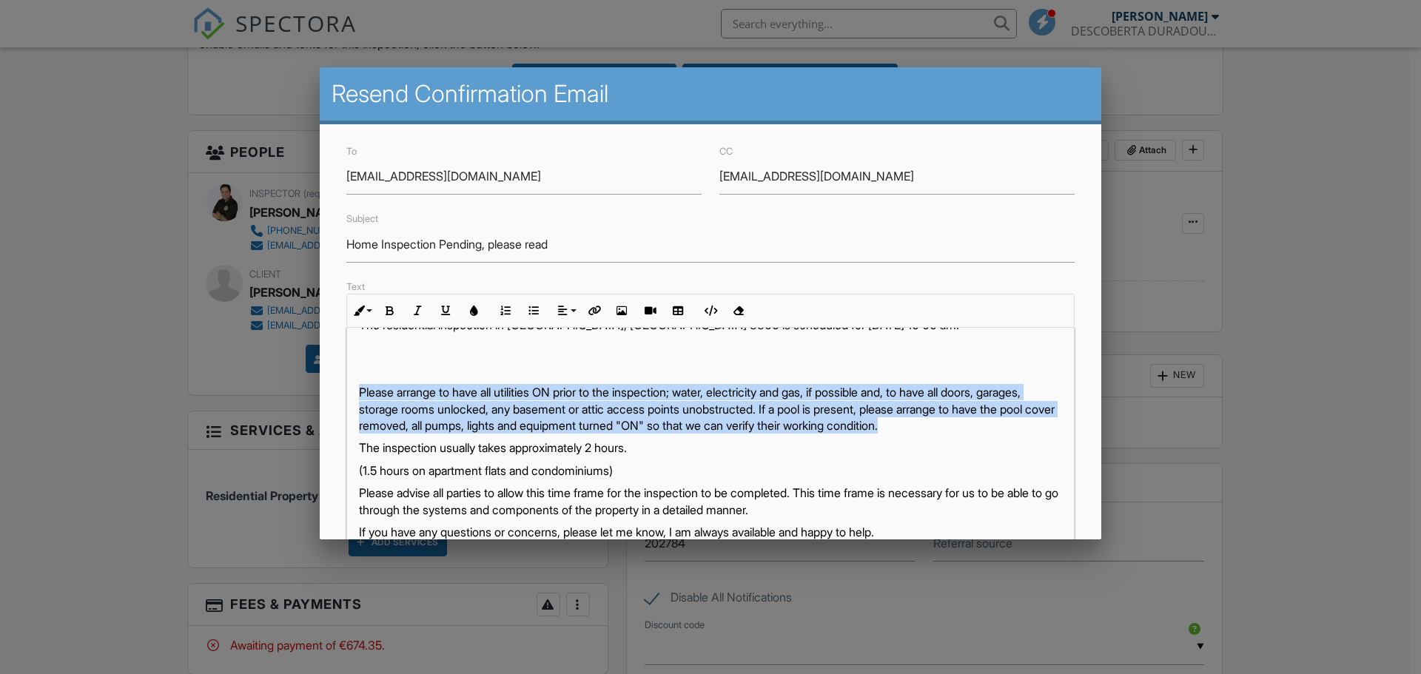
drag, startPoint x: 355, startPoint y: 395, endPoint x: 987, endPoint y: 437, distance: 633.3
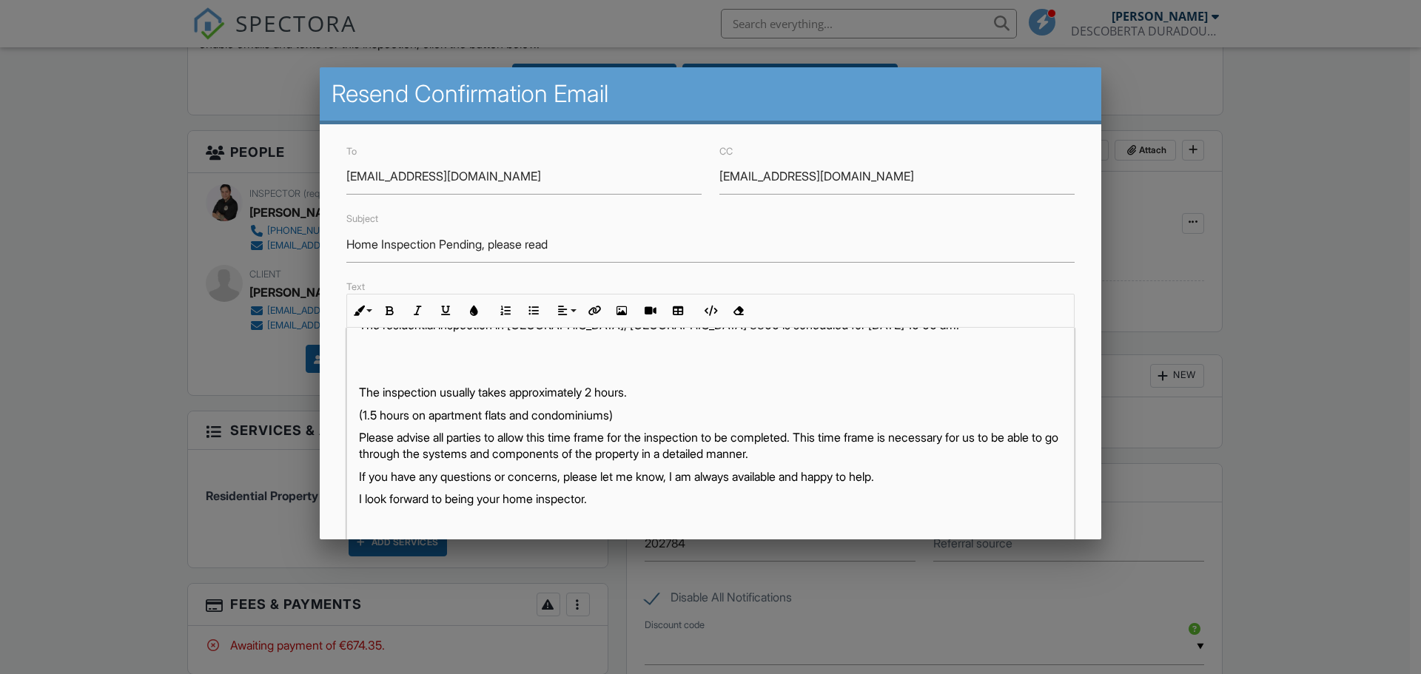
click at [618, 349] on p at bounding box center [710, 347] width 703 height 16
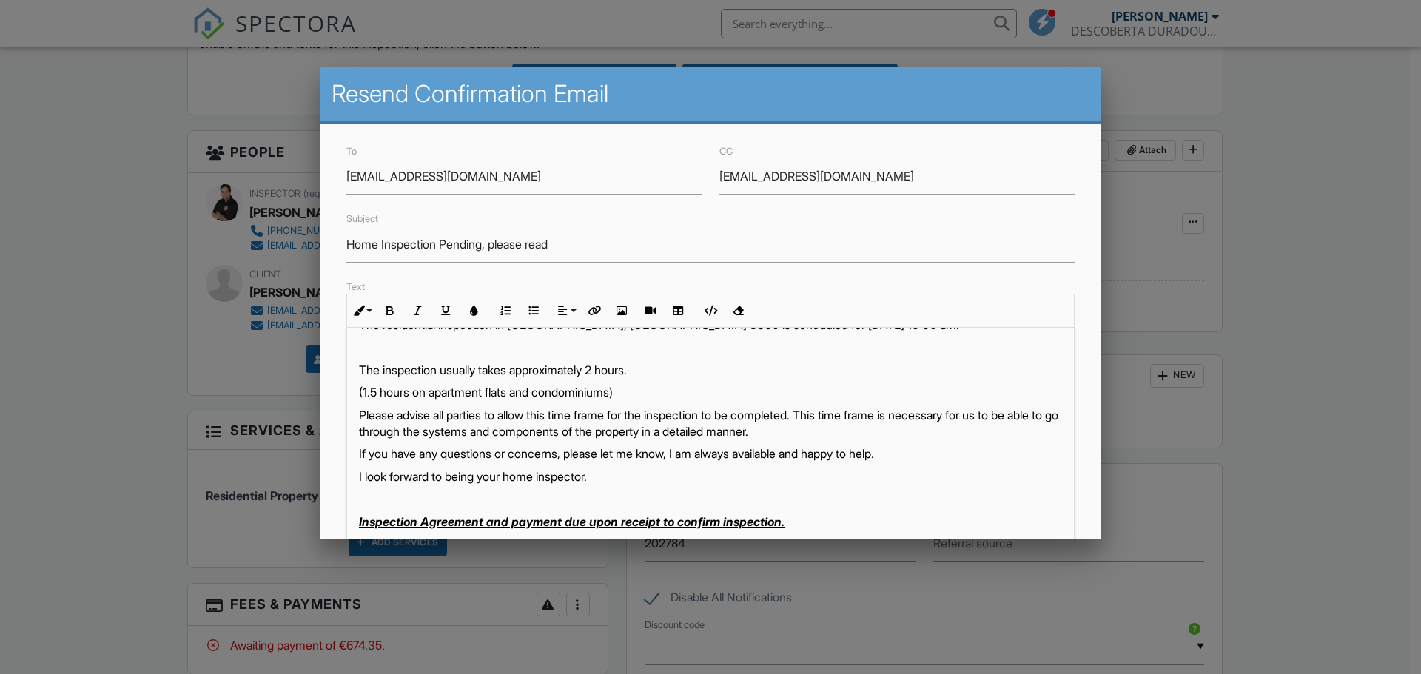
drag, startPoint x: 354, startPoint y: 397, endPoint x: 803, endPoint y: 397, distance: 448.4
click at [803, 397] on div "Bom Dia Sara, I hope you are having a nice day. The residential inspection in A…" at bounding box center [710, 679] width 727 height 851
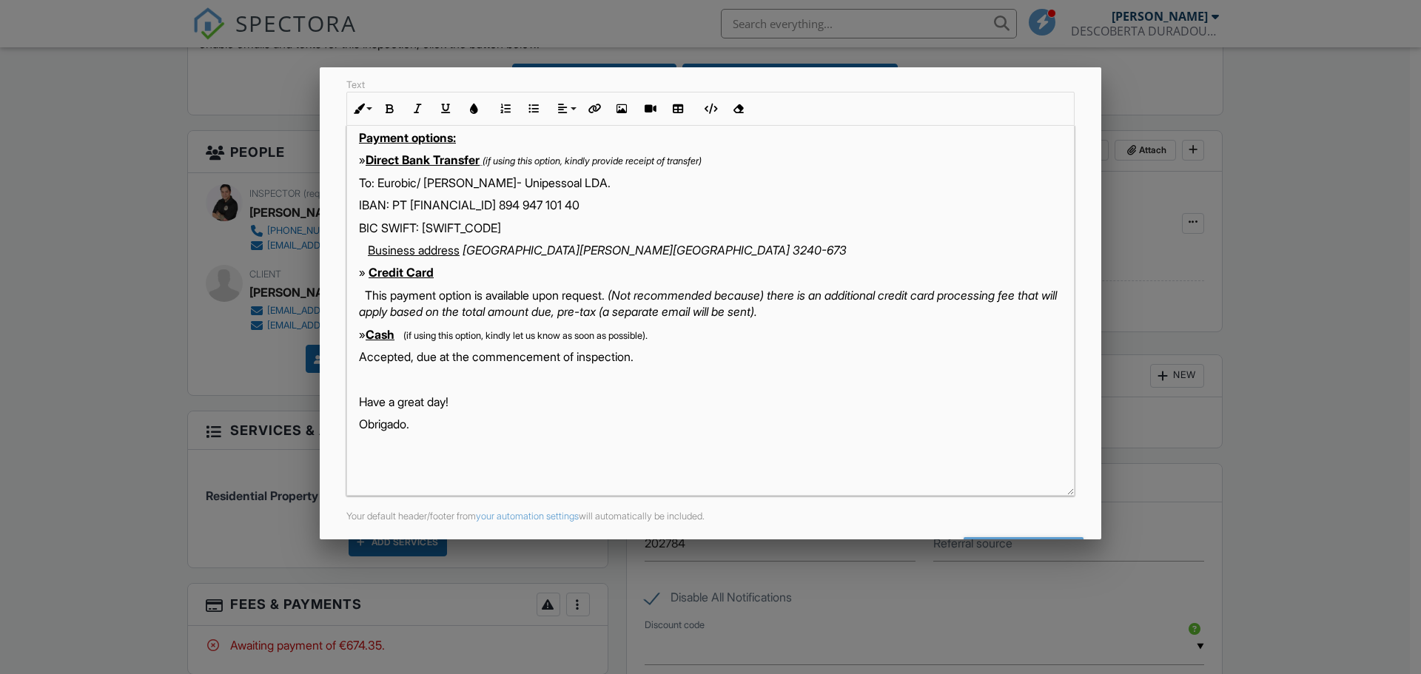
scroll to position [255, 0]
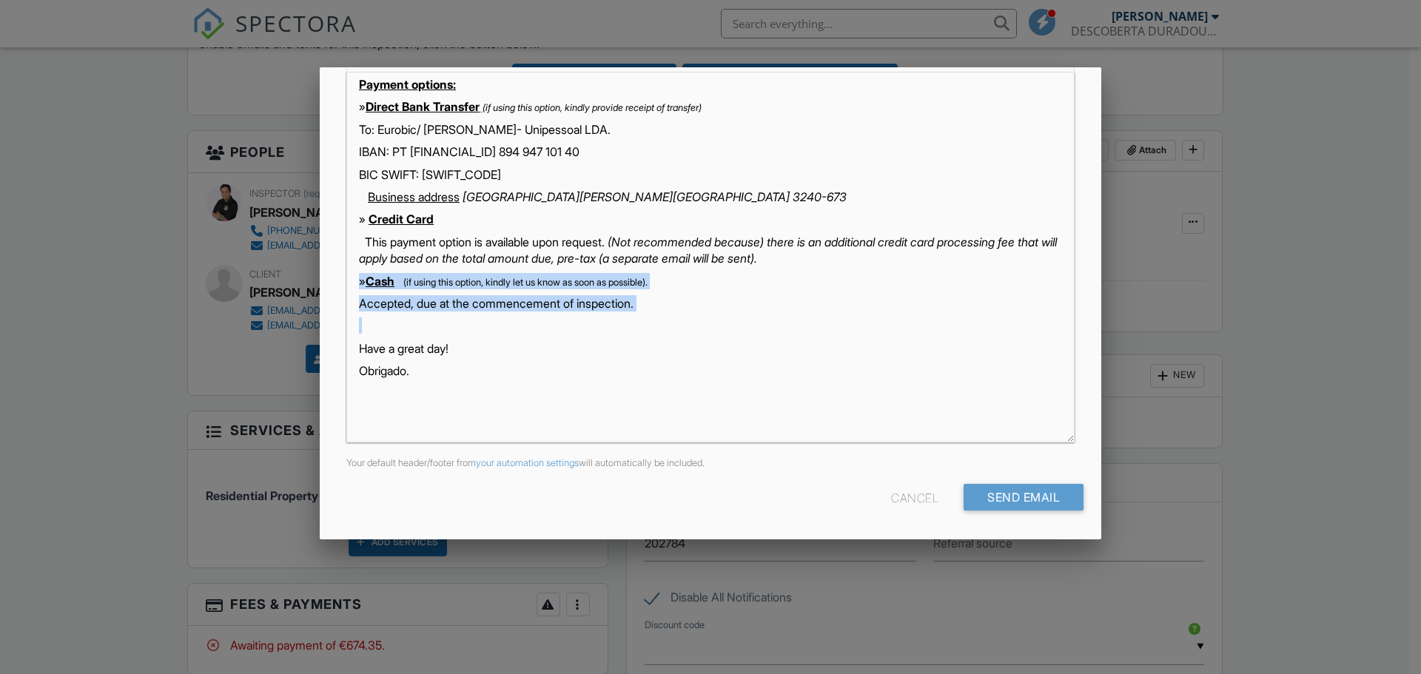
drag, startPoint x: 357, startPoint y: 286, endPoint x: 821, endPoint y: 323, distance: 466.1
click at [821, 323] on div "Bom Dia Sara, I hope you are having a nice day. The residential inspection in A…" at bounding box center [710, 16] width 727 height 851
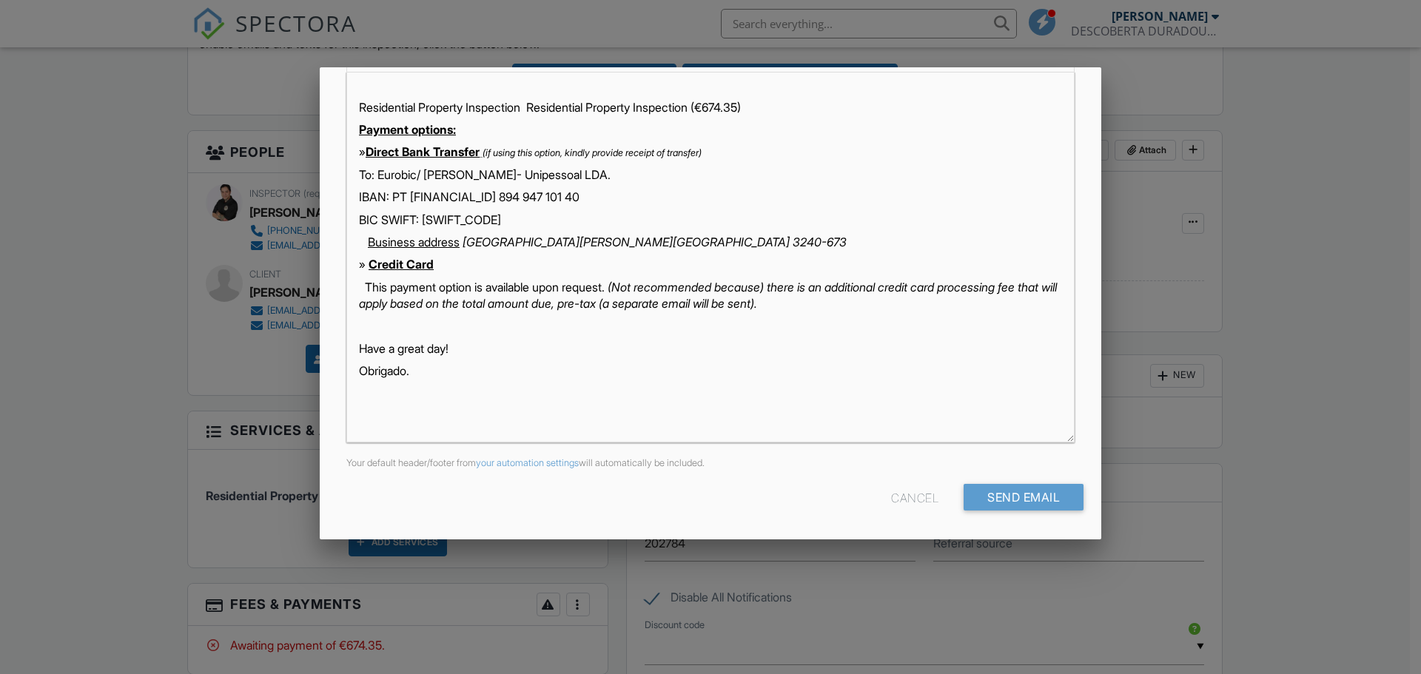
scroll to position [437, 0]
click at [1024, 492] on input "Send Email" at bounding box center [1023, 497] width 120 height 27
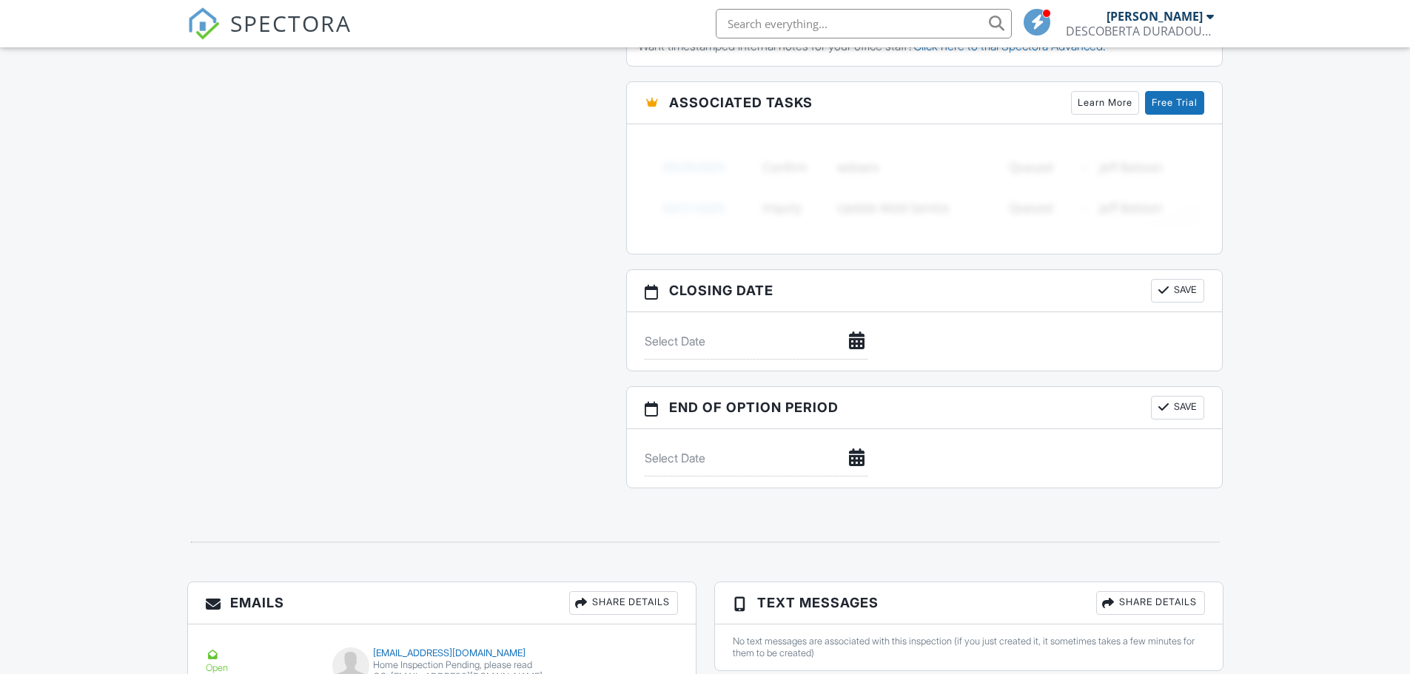
scroll to position [1554, 0]
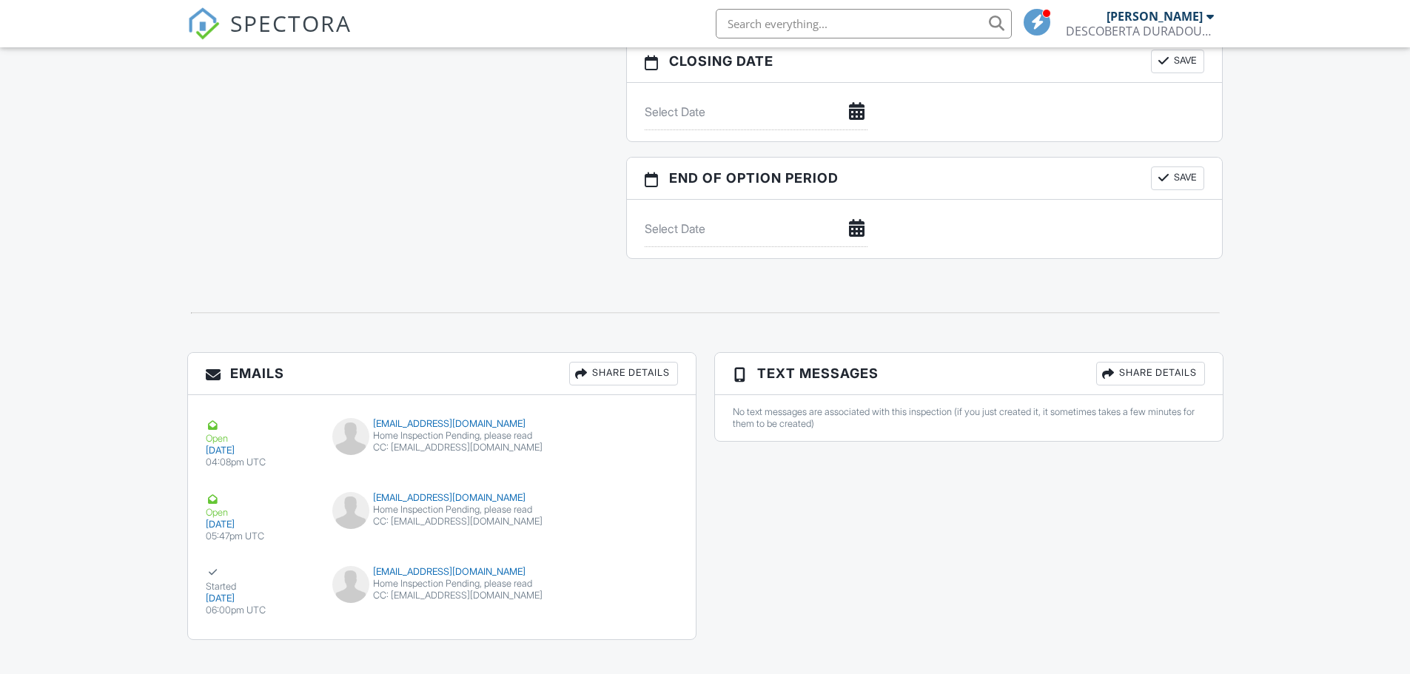
drag, startPoint x: 257, startPoint y: 440, endPoint x: 140, endPoint y: 444, distance: 117.0
drag, startPoint x: 538, startPoint y: 436, endPoint x: 138, endPoint y: 429, distance: 400.4
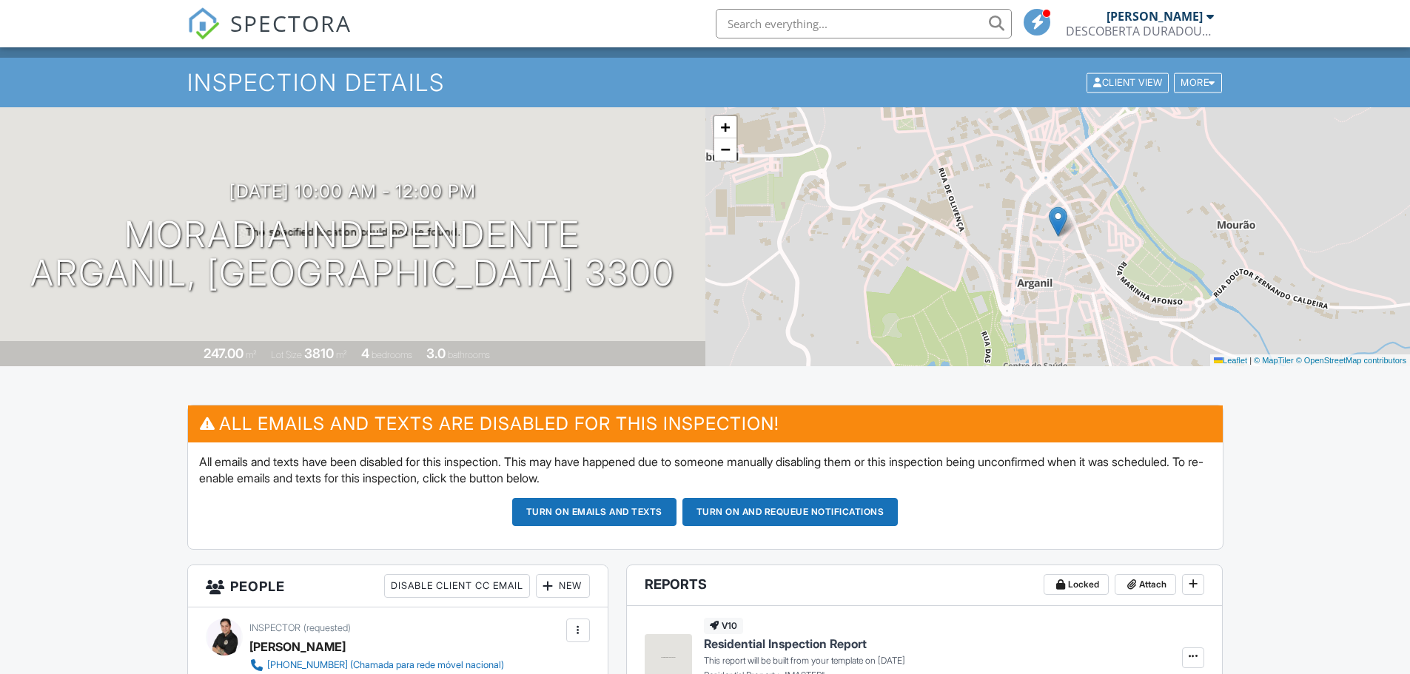
scroll to position [0, 0]
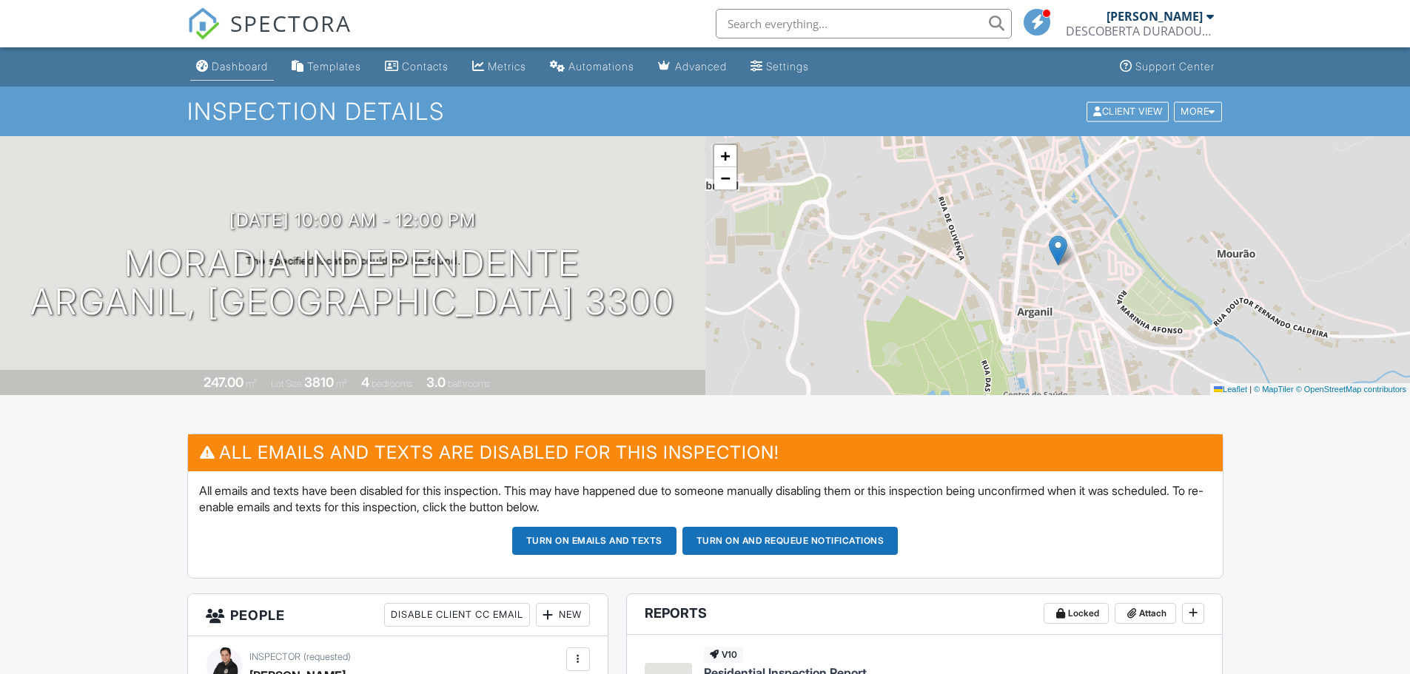
click at [248, 74] on link "Dashboard" at bounding box center [232, 66] width 84 height 27
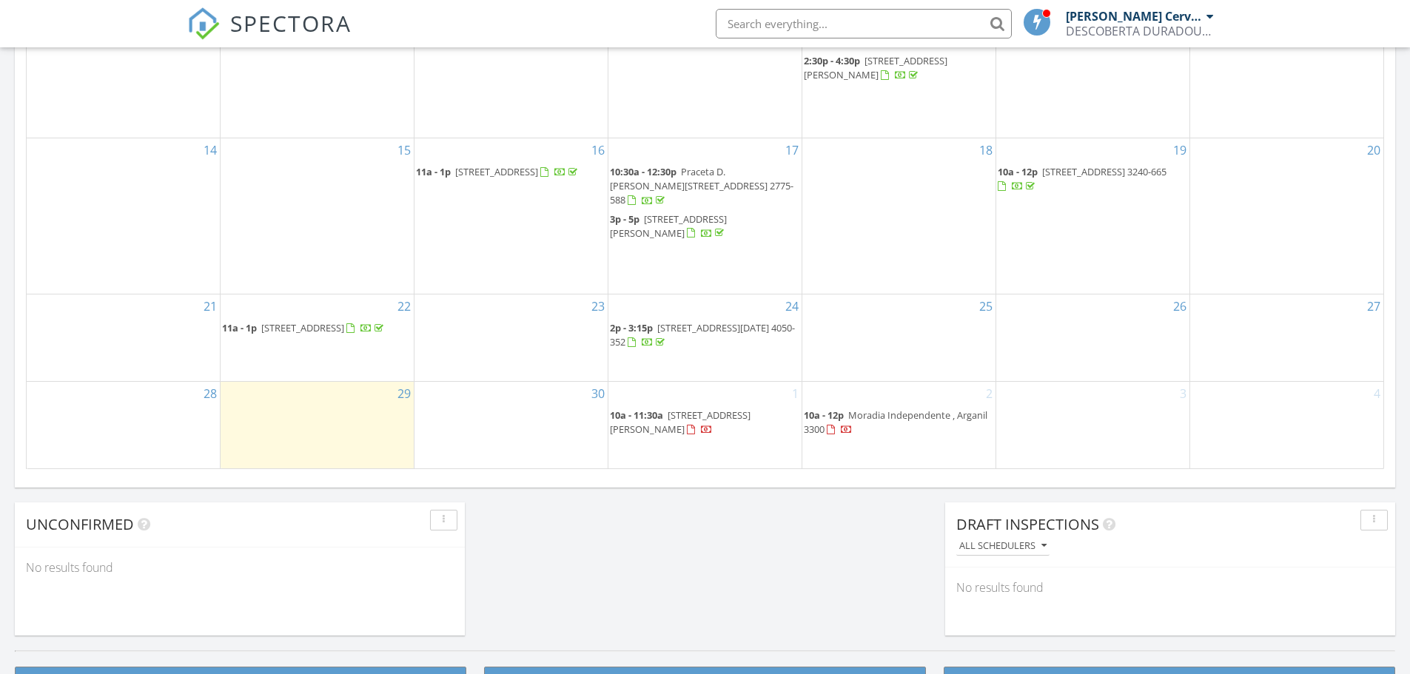
scroll to position [888, 0]
click at [934, 431] on span "10a - 12p Moradia Independente , [GEOGRAPHIC_DATA] 3300" at bounding box center [899, 423] width 190 height 29
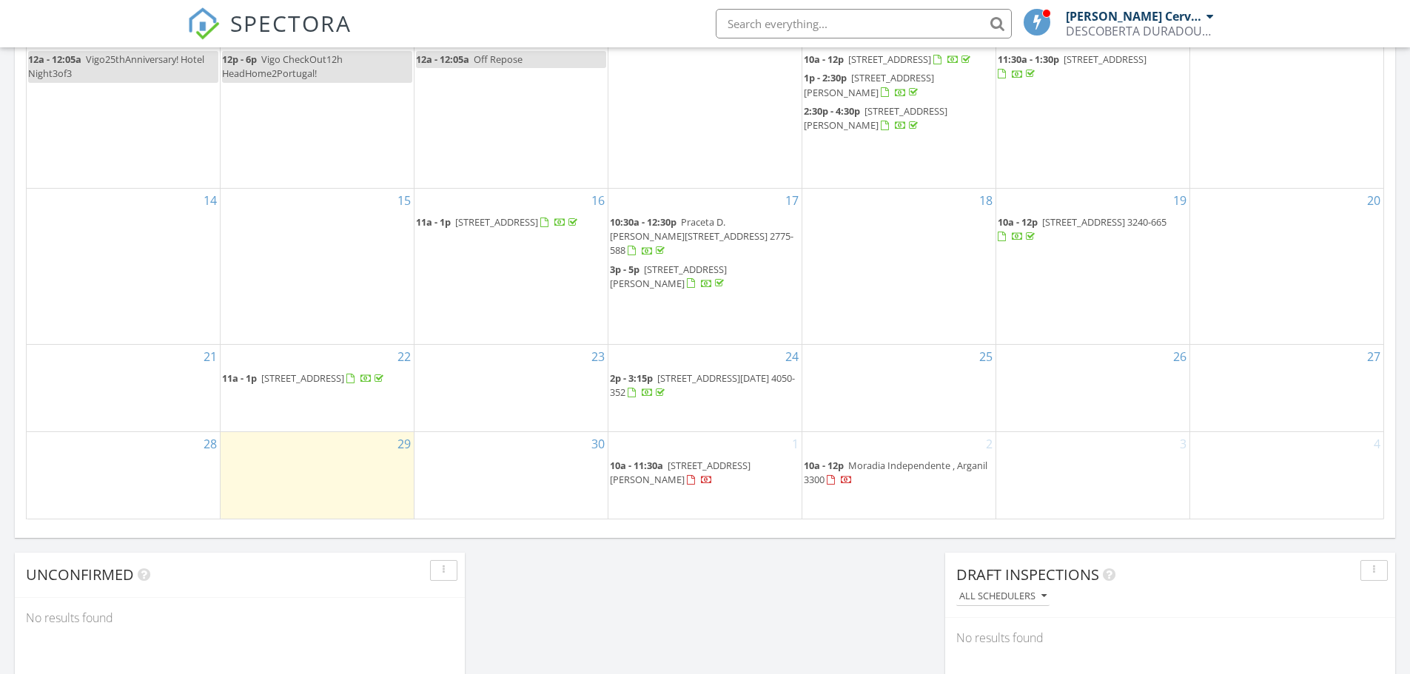
scroll to position [843, 0]
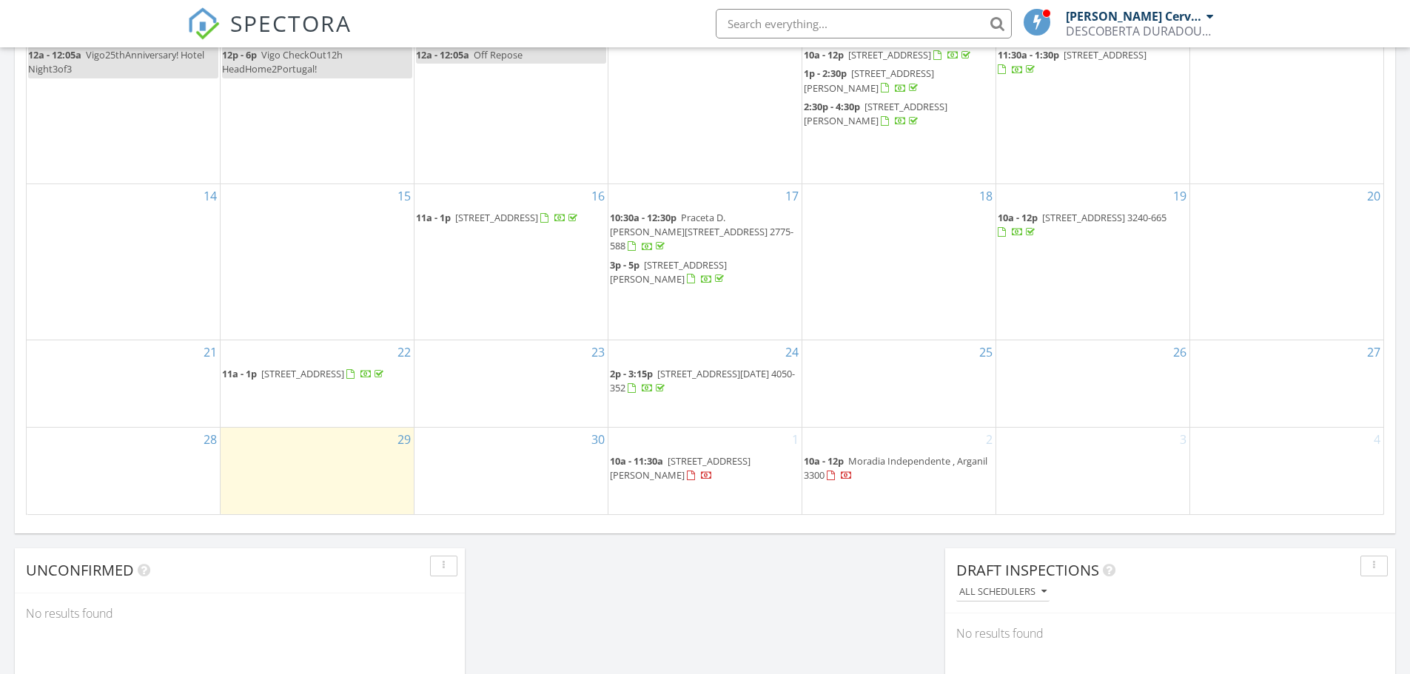
drag, startPoint x: 692, startPoint y: 490, endPoint x: 689, endPoint y: 477, distance: 12.9
click at [689, 477] on span "Rua Dom António de Campos, Alcobaça 2460-526" at bounding box center [680, 467] width 141 height 27
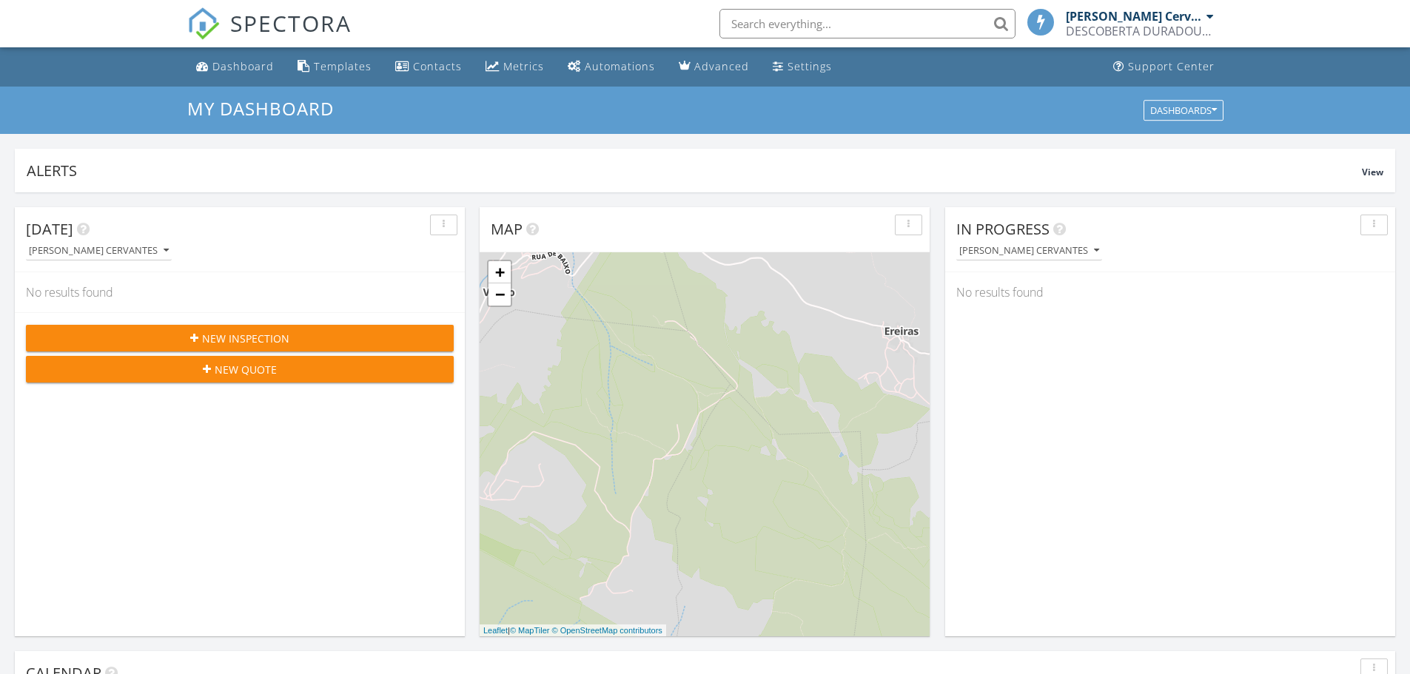
scroll to position [7, 7]
click at [251, 64] on div "Dashboard" at bounding box center [242, 66] width 61 height 14
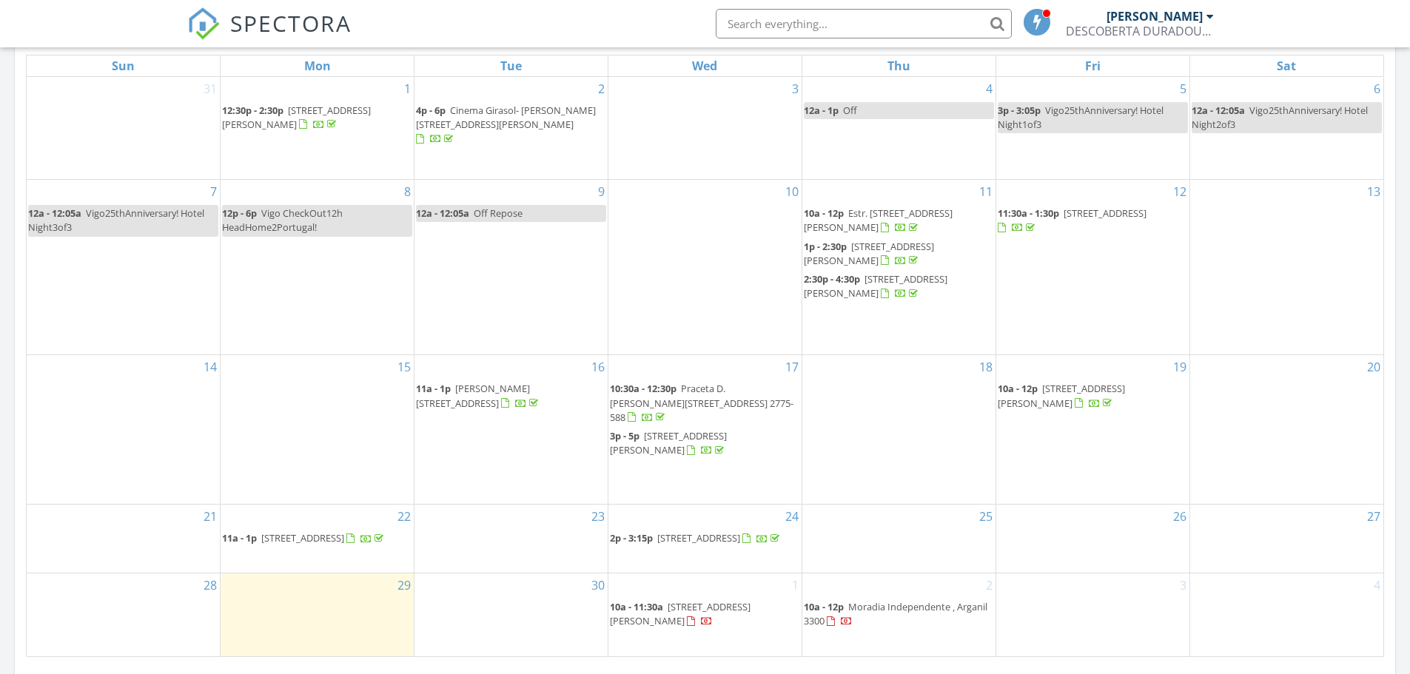
scroll to position [473, 0]
